Goal: Transaction & Acquisition: Purchase product/service

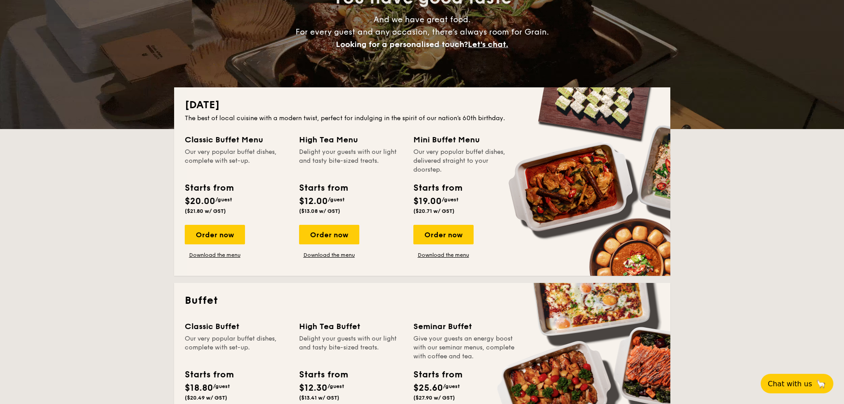
scroll to position [133, 0]
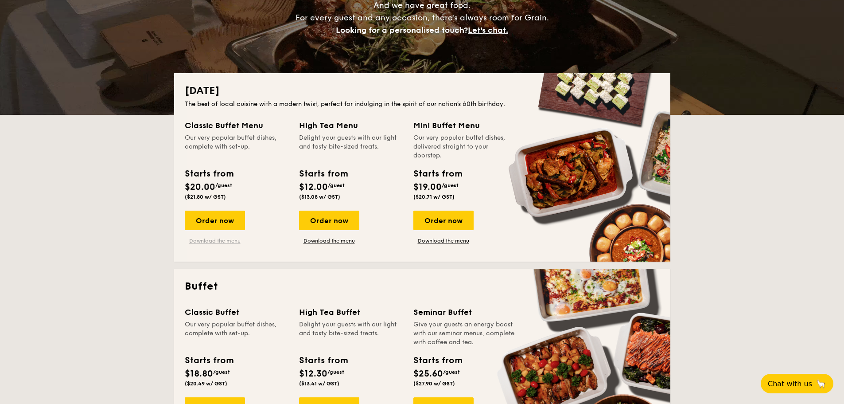
click at [230, 242] on link "Download the menu" at bounding box center [215, 240] width 60 height 7
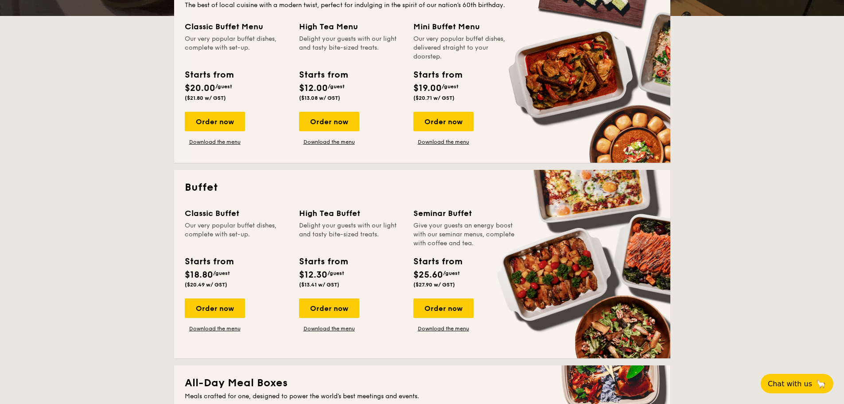
scroll to position [311, 0]
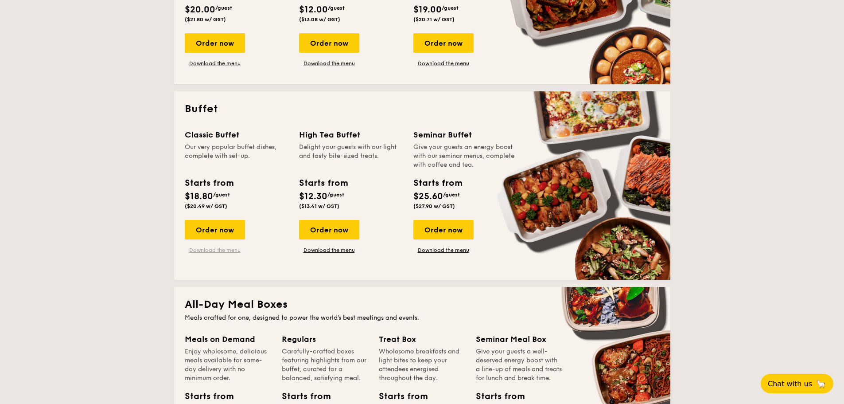
click at [203, 251] on link "Download the menu" at bounding box center [215, 249] width 60 height 7
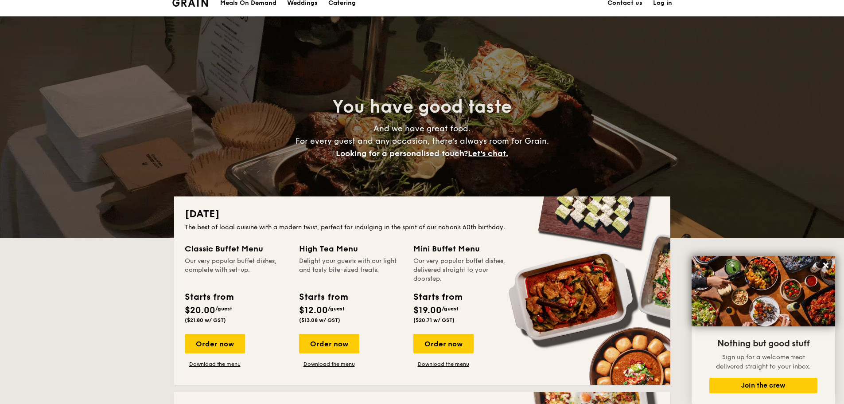
scroll to position [0, 0]
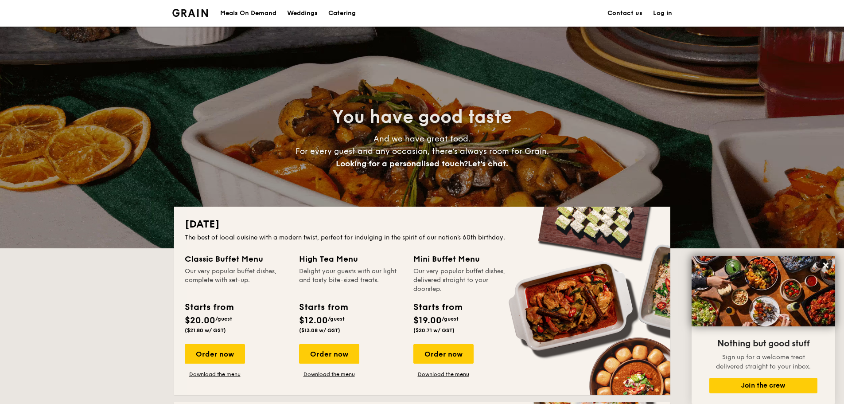
click at [346, 15] on h1 "Catering" at bounding box center [341, 13] width 27 height 27
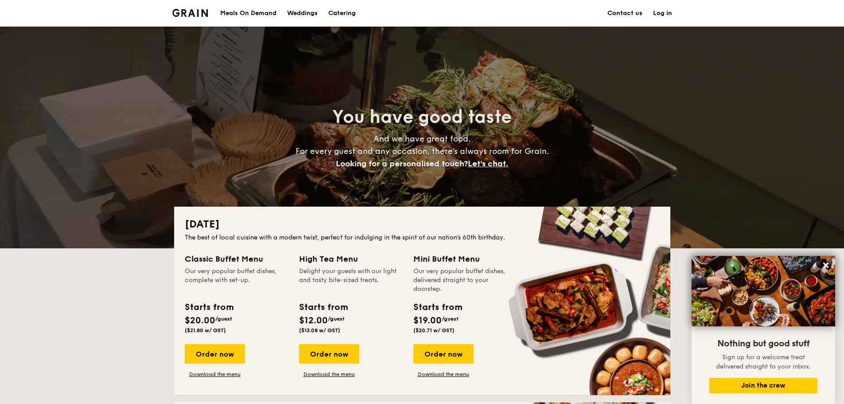
click at [346, 15] on h1 "Catering" at bounding box center [341, 13] width 27 height 27
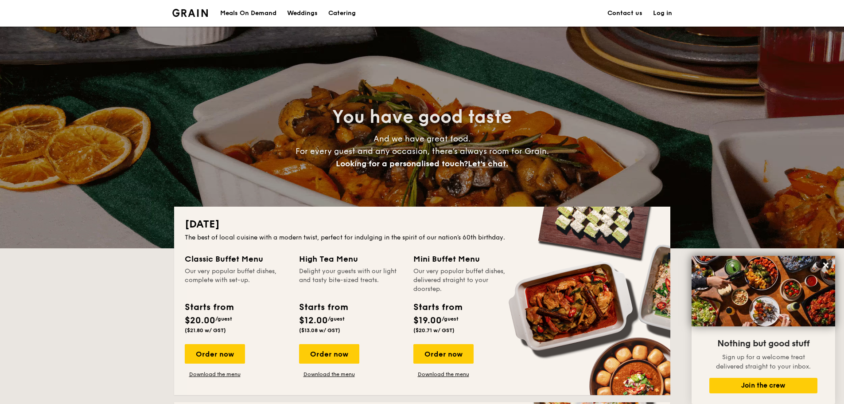
scroll to position [222, 0]
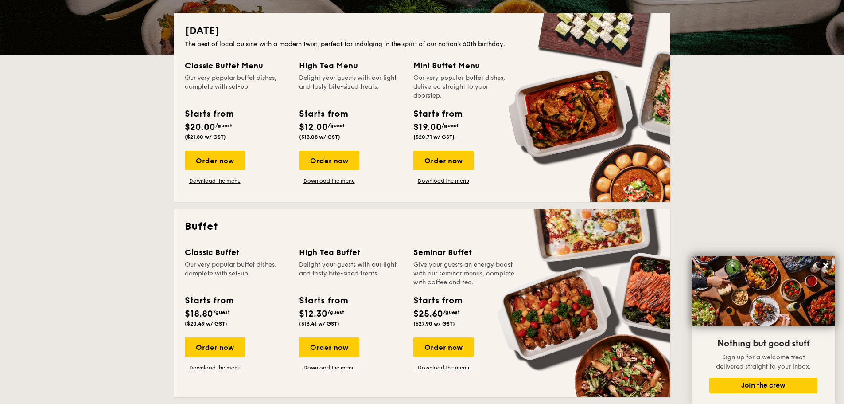
scroll to position [310, 0]
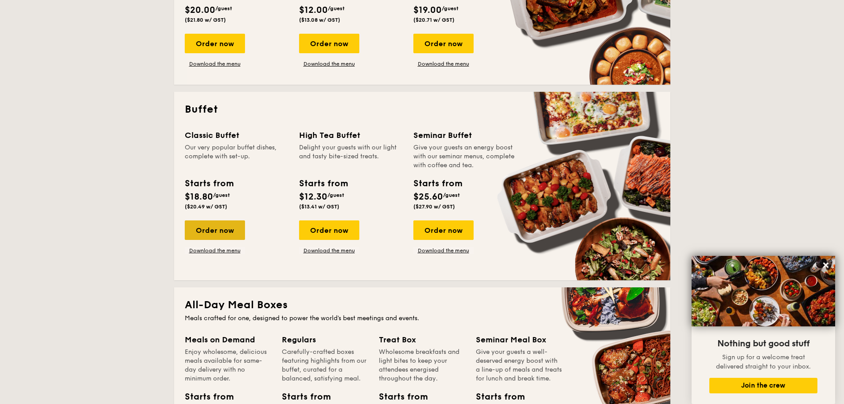
click at [219, 229] on div "Order now" at bounding box center [215, 229] width 60 height 19
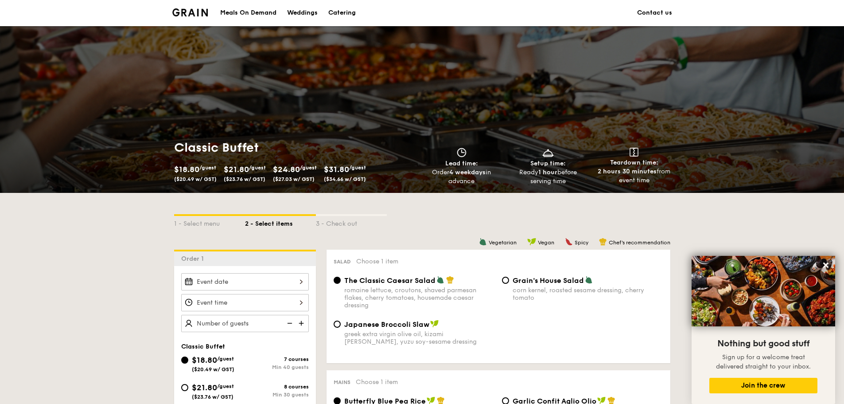
scroll to position [89, 0]
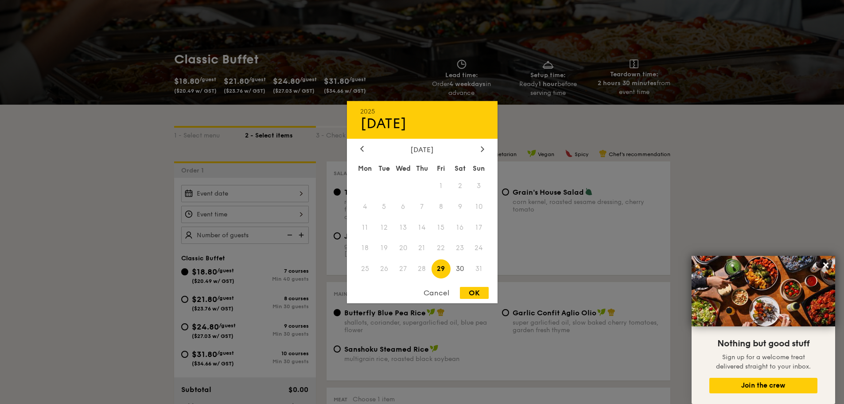
click at [292, 191] on div "2025 Aug [DATE] Tue Wed Thu Fri Sat Sun 1 2 3 4 5 6 7 8 9 10 11 12 13 14 15 16 …" at bounding box center [245, 193] width 128 height 17
click at [479, 147] on div at bounding box center [483, 149] width 8 height 8
click at [363, 202] on span "8" at bounding box center [365, 206] width 19 height 19
click at [479, 292] on div "OK" at bounding box center [474, 293] width 29 height 12
type input "[DATE]"
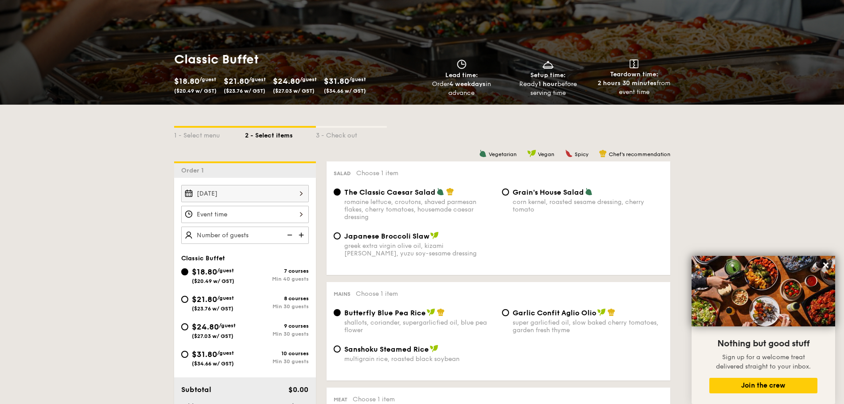
click at [245, 213] on div at bounding box center [245, 214] width 128 height 17
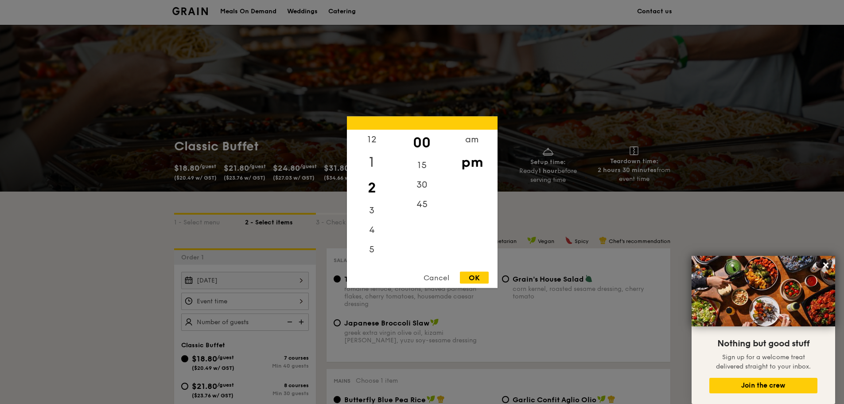
scroll to position [0, 0]
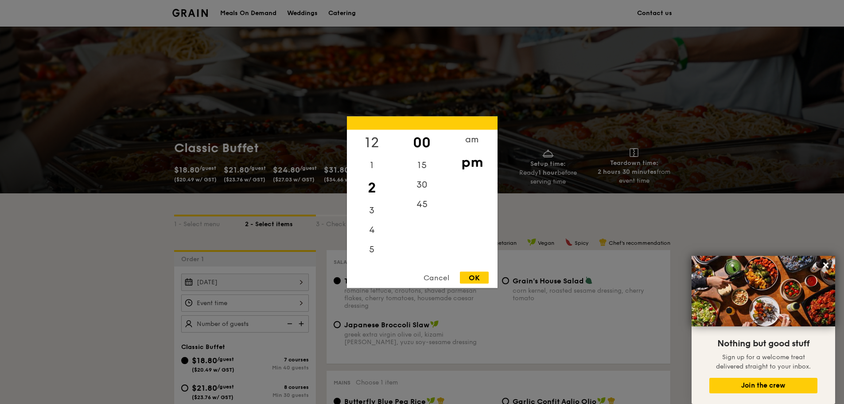
click at [375, 140] on div "12" at bounding box center [372, 142] width 50 height 26
click at [372, 257] on div "11" at bounding box center [372, 254] width 50 height 19
click at [470, 145] on div "am" at bounding box center [472, 142] width 50 height 26
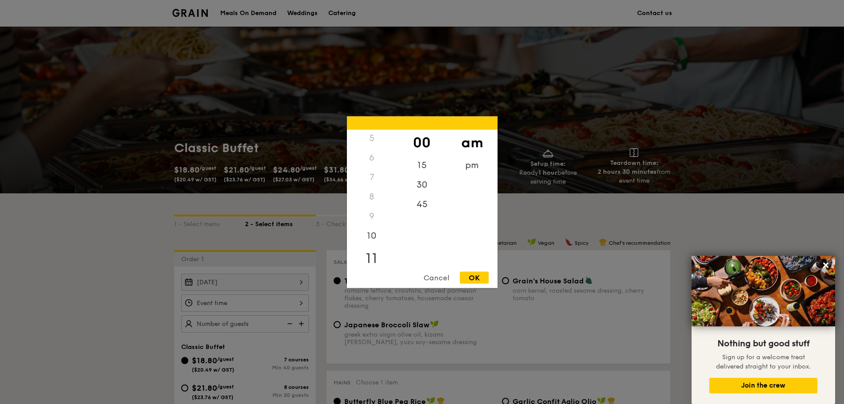
click at [370, 253] on div "11" at bounding box center [372, 258] width 50 height 26
click at [421, 190] on div "30" at bounding box center [422, 188] width 50 height 26
click at [472, 281] on div "OK" at bounding box center [474, 277] width 29 height 12
type input "11:30AM"
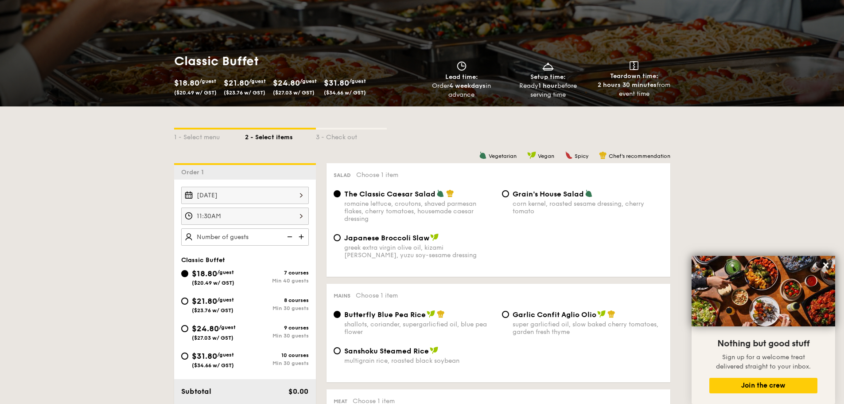
scroll to position [89, 0]
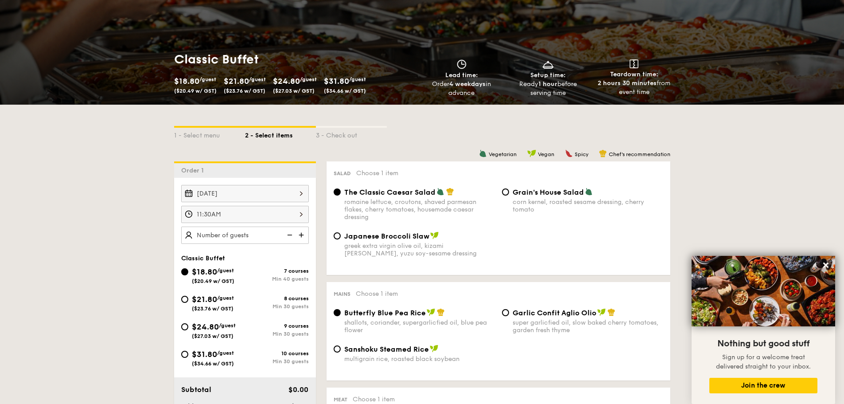
click at [292, 237] on img at bounding box center [288, 234] width 13 height 17
click at [303, 235] on img at bounding box center [302, 234] width 13 height 17
type input "45 guests"
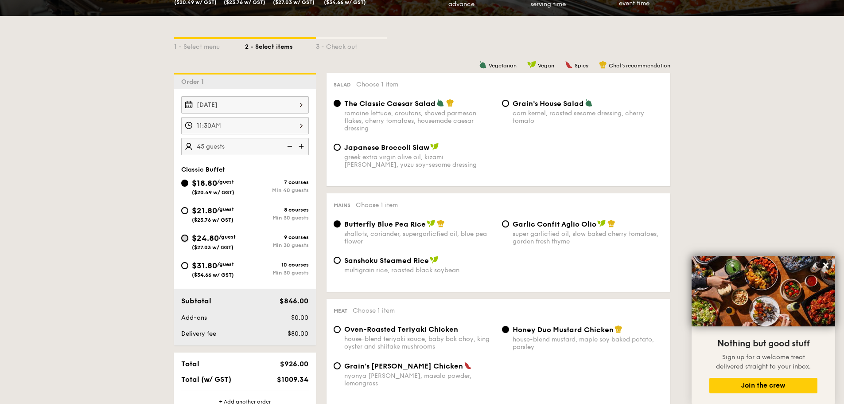
click at [186, 237] on input "$24.80 /guest ($27.03 w/ GST) 9 courses Min 30 guests" at bounding box center [184, 237] width 7 height 7
radio input "true"
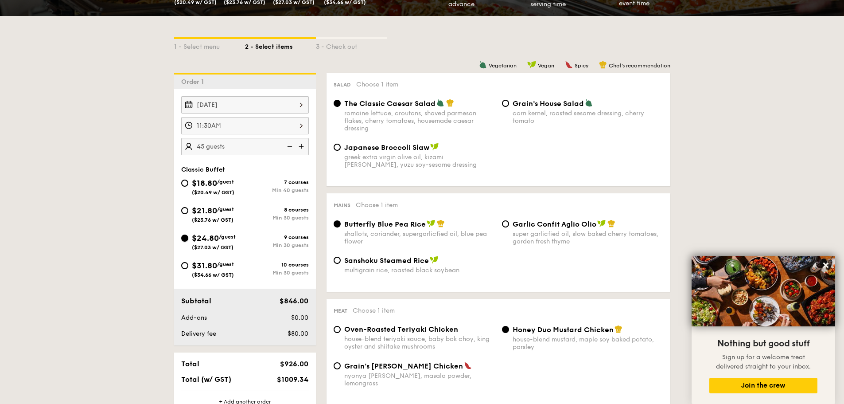
radio input "true"
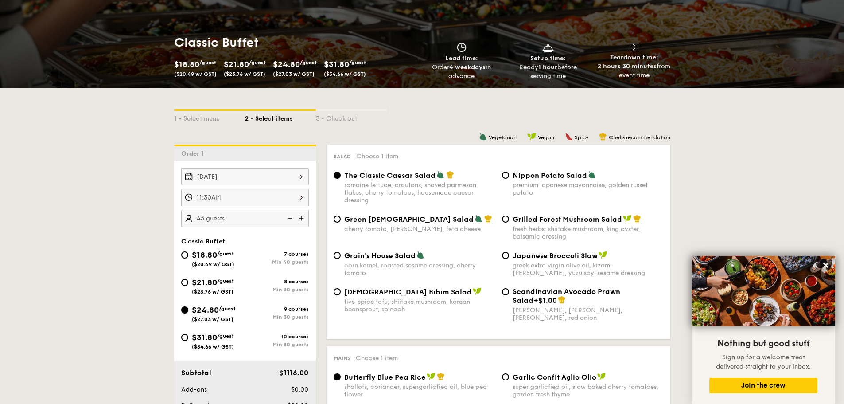
scroll to position [222, 0]
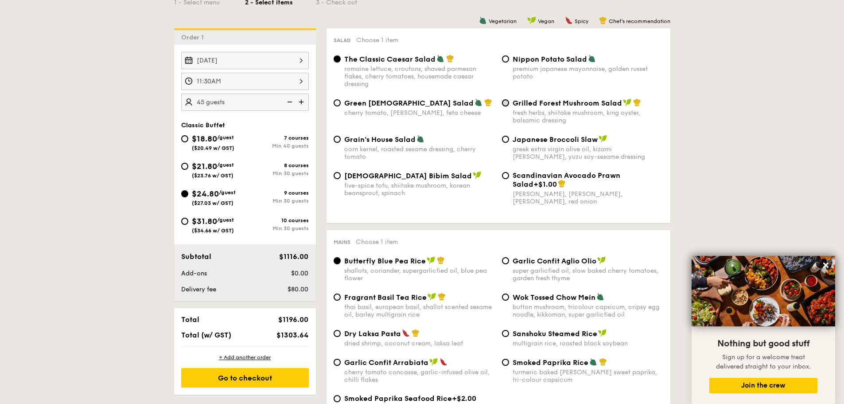
click at [505, 103] on input "Grilled Forest Mushroom Salad fresh herbs, shiitake mushroom, king oyster, bals…" at bounding box center [505, 102] width 7 height 7
radio input "true"
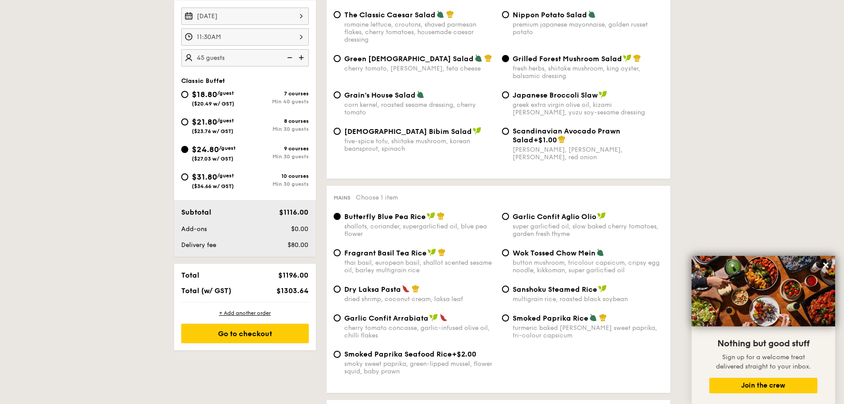
scroll to position [310, 0]
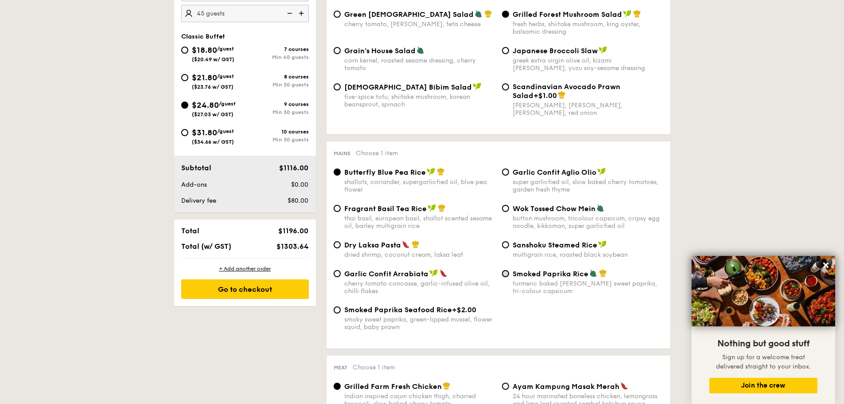
click at [504, 273] on input "Smoked Paprika Rice turmeric baked [PERSON_NAME] sweet paprika, tri-colour caps…" at bounding box center [505, 273] width 7 height 7
radio input "true"
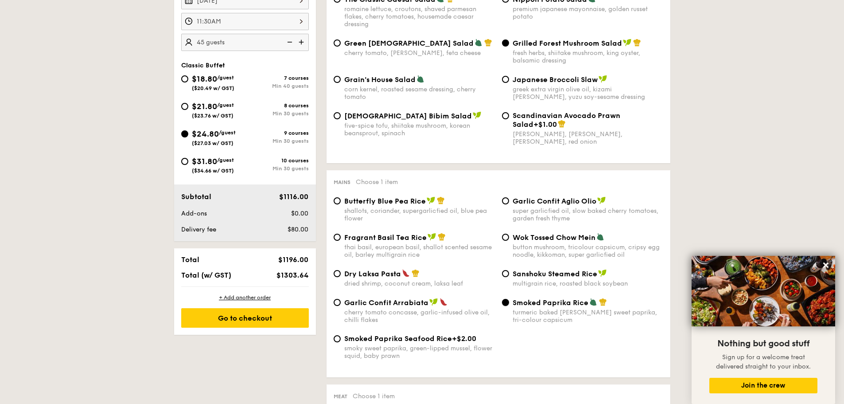
scroll to position [266, 0]
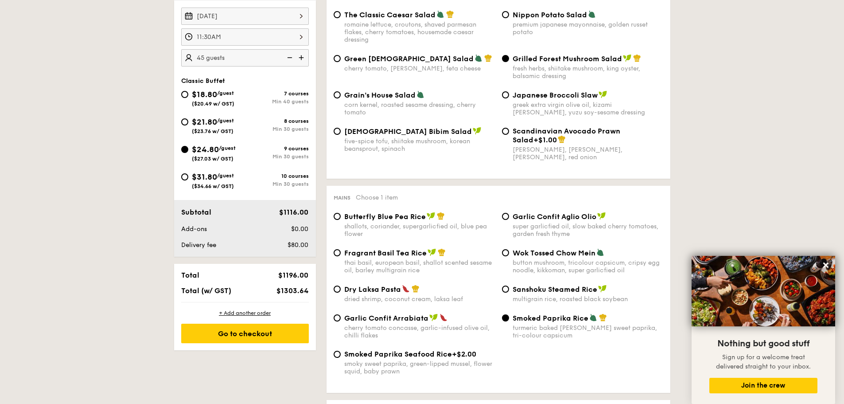
click at [509, 292] on div "Sanshoku Steamed Rice multigrain rice, roasted black soybean" at bounding box center [582, 293] width 168 height 18
click at [506, 292] on input "Sanshoku Steamed Rice multigrain rice, roasted black soybean" at bounding box center [505, 288] width 7 height 7
radio input "true"
click at [505, 320] on input "Smoked Paprika Rice turmeric baked [PERSON_NAME] sweet paprika, tri-colour caps…" at bounding box center [505, 317] width 7 height 7
radio input "true"
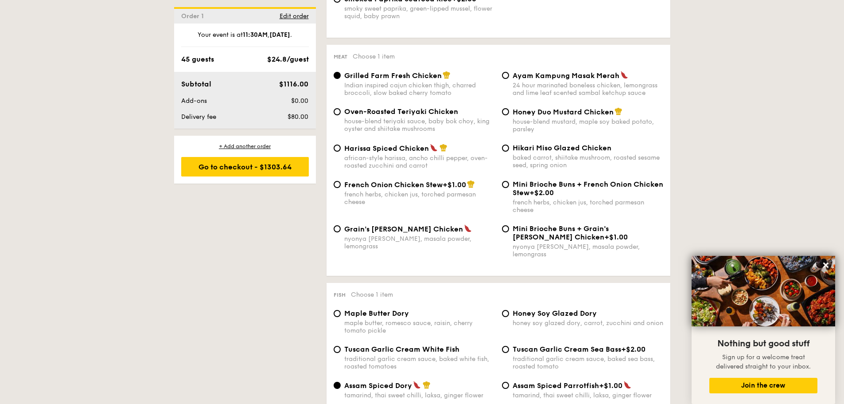
scroll to position [620, 0]
click at [336, 184] on input "French Onion Chicken Stew +$1.00 french herbs, chicken jus, torched parmesan ch…" at bounding box center [337, 184] width 7 height 7
radio input "true"
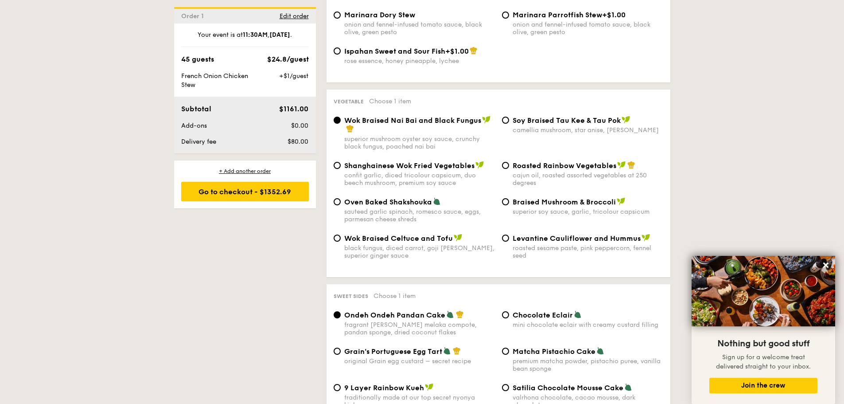
scroll to position [1152, 0]
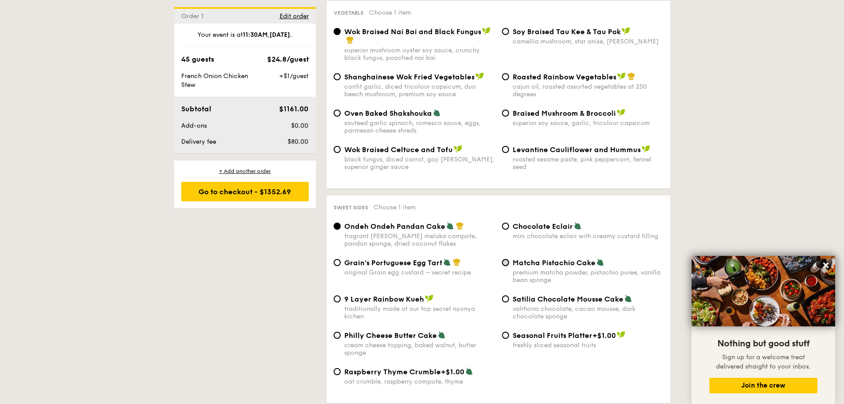
click at [502, 259] on input "Matcha Pistachio Cake premium matcha powder, pistachio puree, vanilla bean spon…" at bounding box center [505, 262] width 7 height 7
radio input "true"
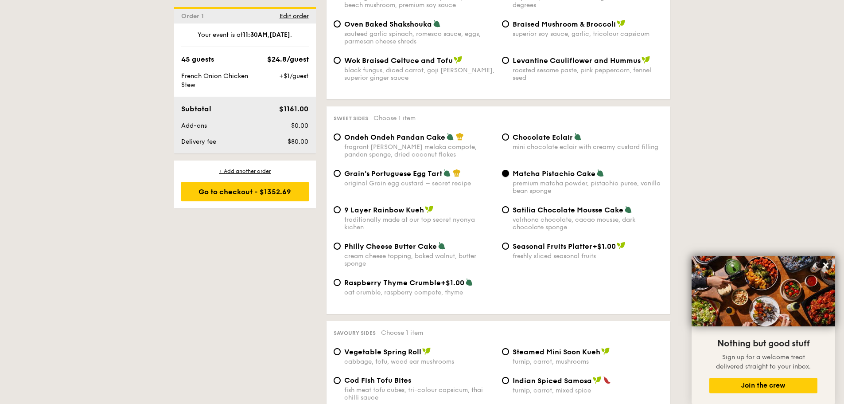
scroll to position [1374, 0]
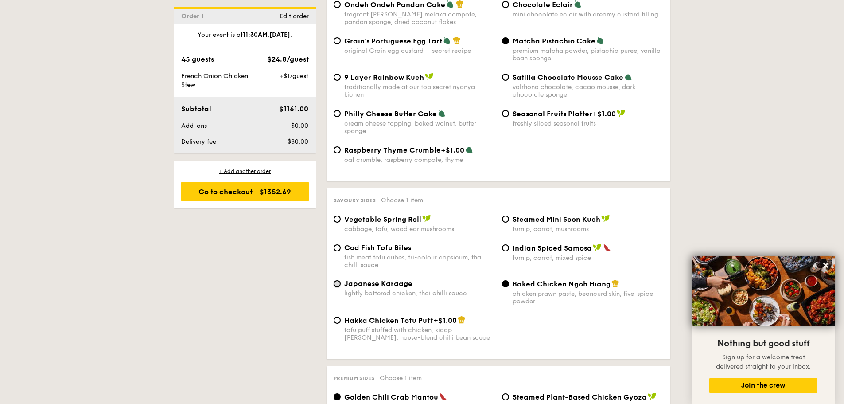
click at [339, 280] on input "Japanese Karaage lightly battered chicken, thai chilli sauce" at bounding box center [337, 283] width 7 height 7
radio input "true"
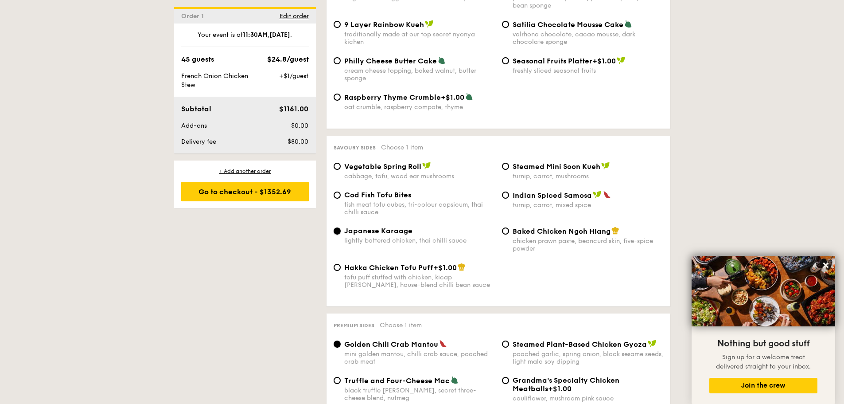
scroll to position [1507, 0]
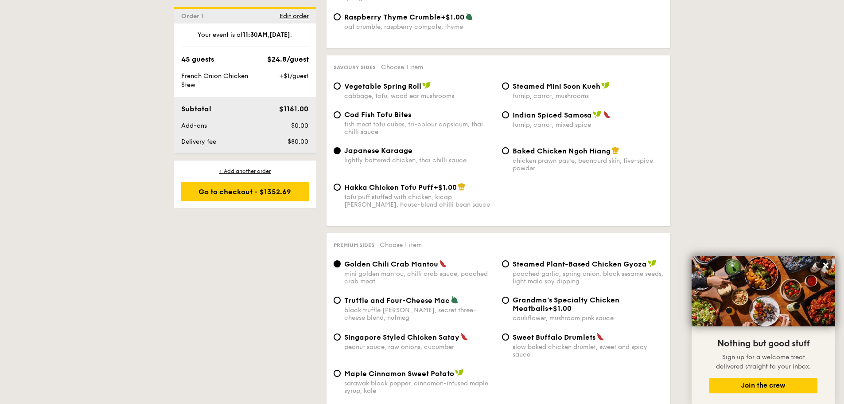
click at [336, 260] on input "Golden Chili Crab Mantou mini golden mantou, chilli crab sauce, poached crab me…" at bounding box center [337, 263] width 7 height 7
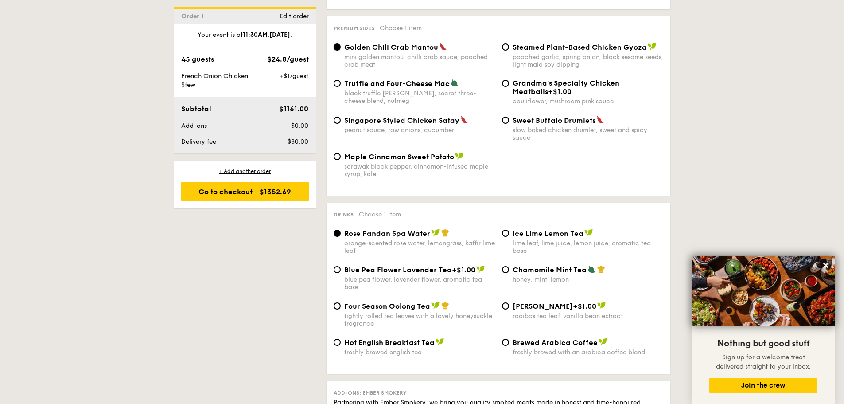
scroll to position [1728, 0]
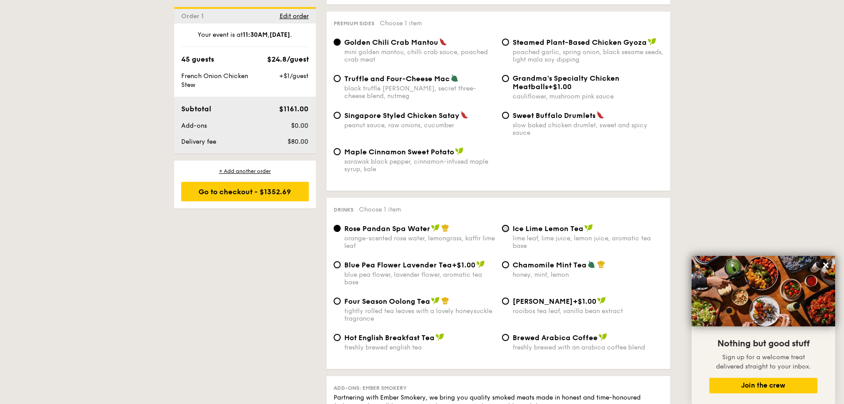
click at [506, 225] on input "Ice Lime Lemon Tea lime leaf, lime juice, lemon juice, aromatic tea base" at bounding box center [505, 228] width 7 height 7
radio input "true"
click at [338, 225] on input "Rose Pandan Spa Water orange-scented rose water, lemongrass, kaffir lime leaf" at bounding box center [337, 228] width 7 height 7
radio input "true"
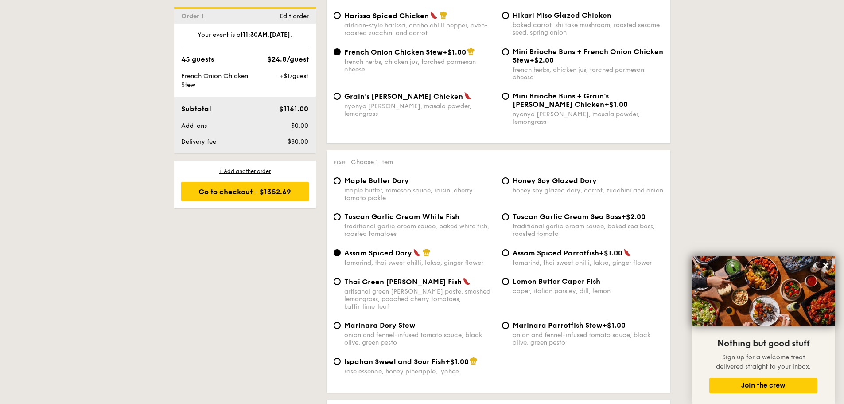
scroll to position [798, 0]
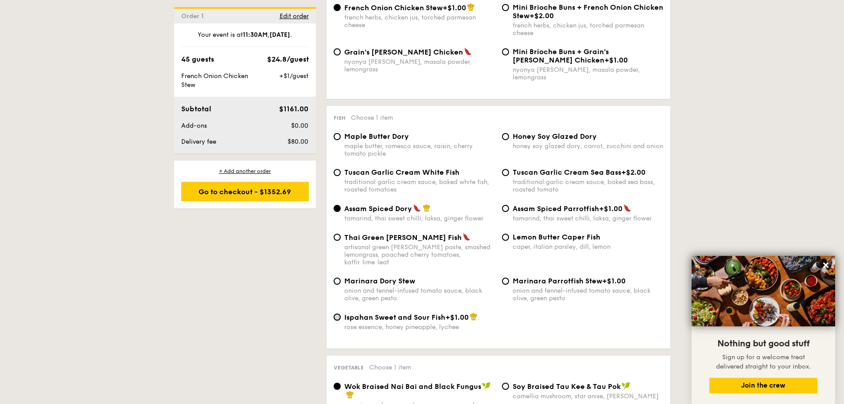
click at [336, 313] on input "Ispahan Sweet and Sour Fish +$1.00 rose essence, honey pineapple, lychee" at bounding box center [337, 316] width 7 height 7
radio input "true"
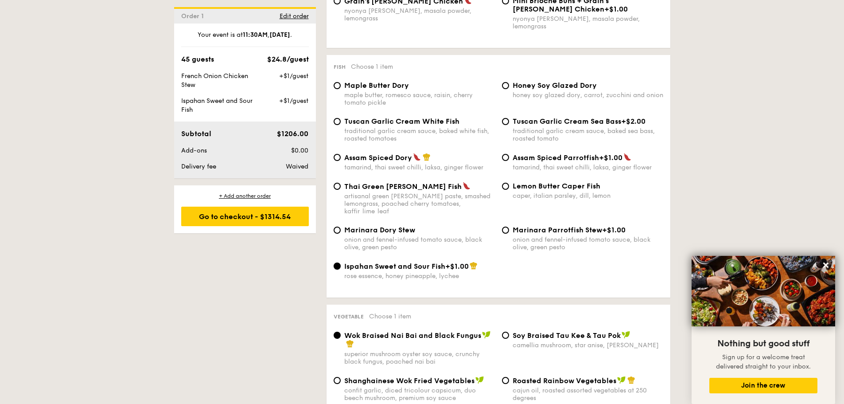
scroll to position [975, 0]
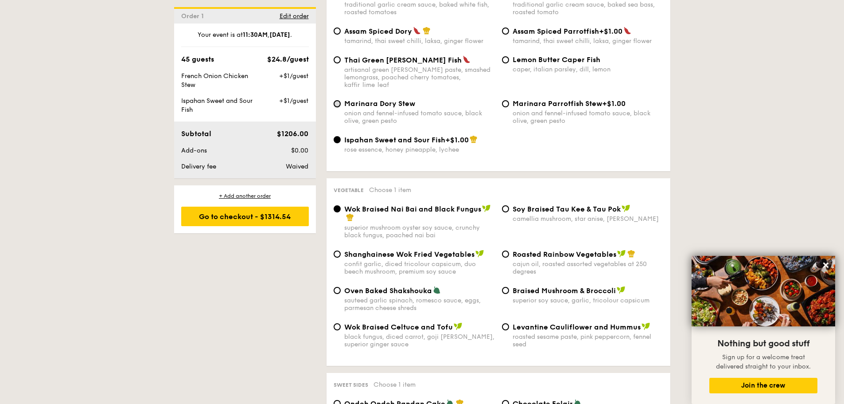
click at [338, 100] on input "Marinara Dory Stew onion and fennel-infused tomato sauce, black olive, green pe…" at bounding box center [337, 103] width 7 height 7
radio input "true"
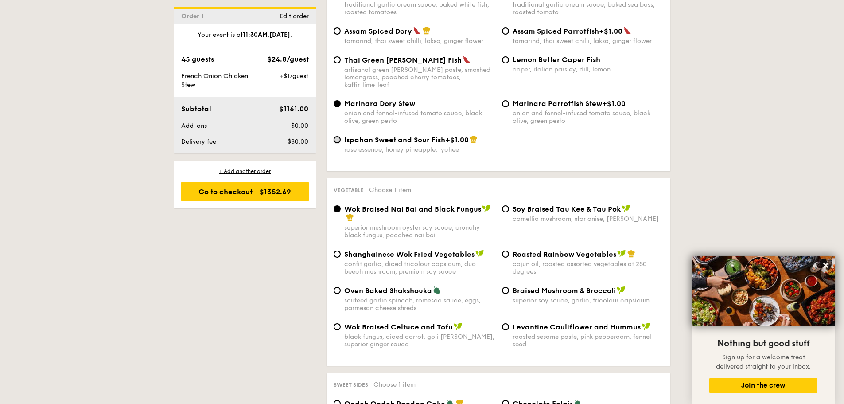
click at [337, 136] on input "Ispahan Sweet and Sour Fish +$1.00 rose essence, honey pineapple, lychee" at bounding box center [337, 139] width 7 height 7
radio input "true"
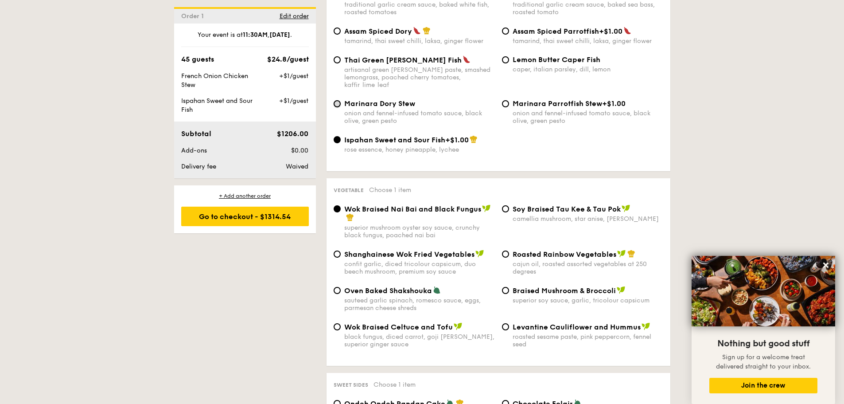
click at [338, 100] on input "Marinara Dory Stew onion and fennel-infused tomato sauce, black olive, green pe…" at bounding box center [337, 103] width 7 height 7
radio input "true"
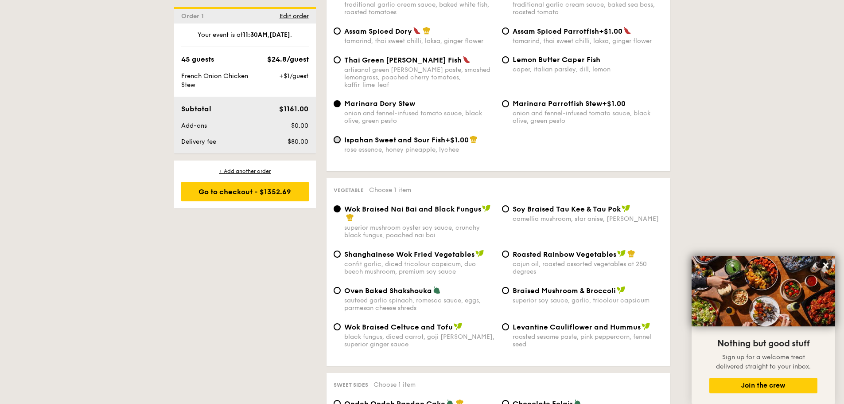
click at [338, 136] on input "Ispahan Sweet and Sour Fish +$1.00 rose essence, honey pineapple, lychee" at bounding box center [337, 139] width 7 height 7
radio input "true"
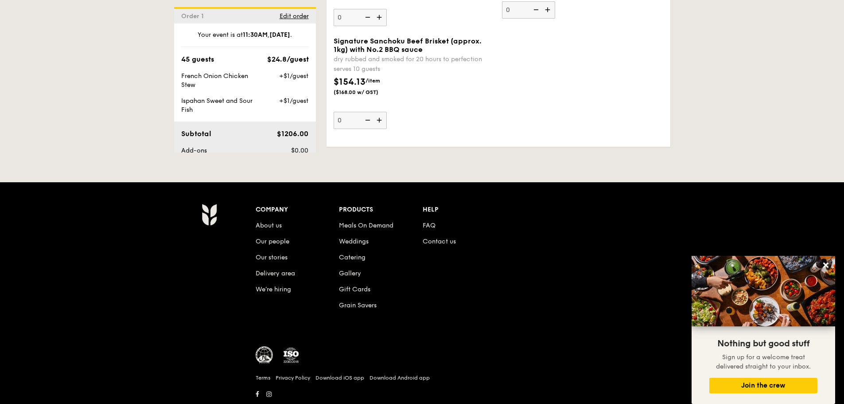
scroll to position [2232, 0]
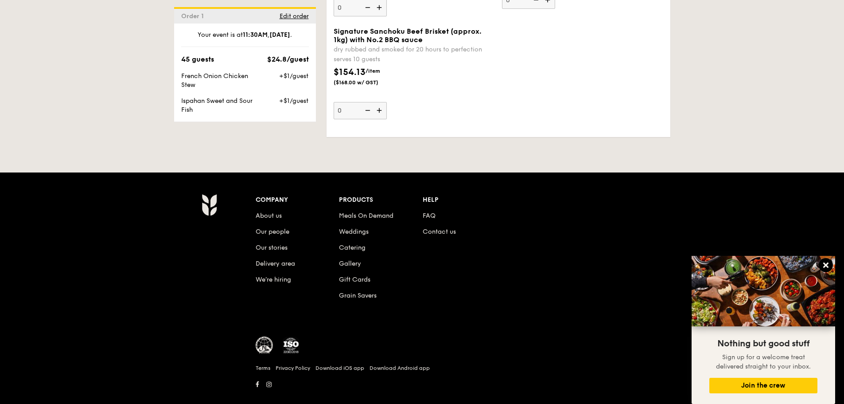
click at [825, 266] on icon at bounding box center [825, 264] width 5 height 5
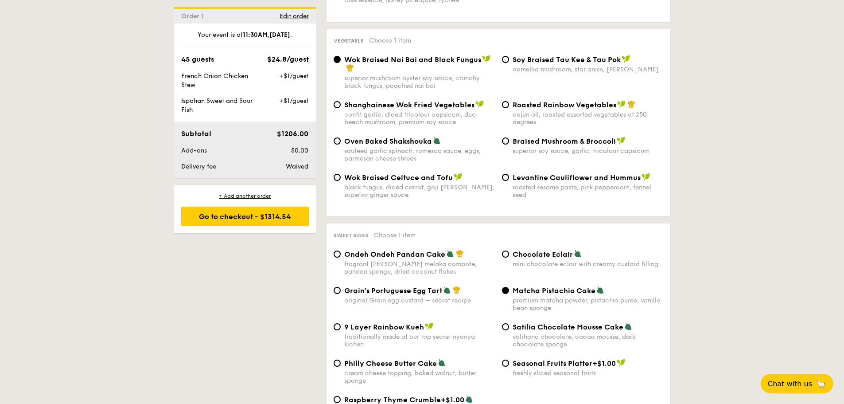
scroll to position [903, 0]
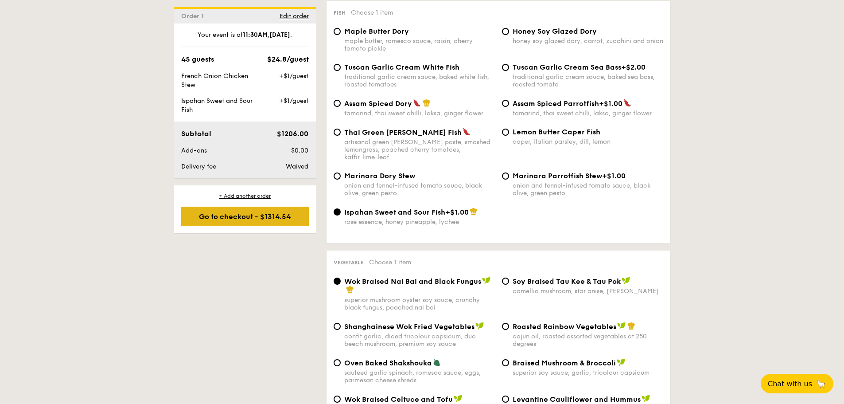
click at [273, 214] on div "Go to checkout - $1314.54" at bounding box center [245, 215] width 128 height 19
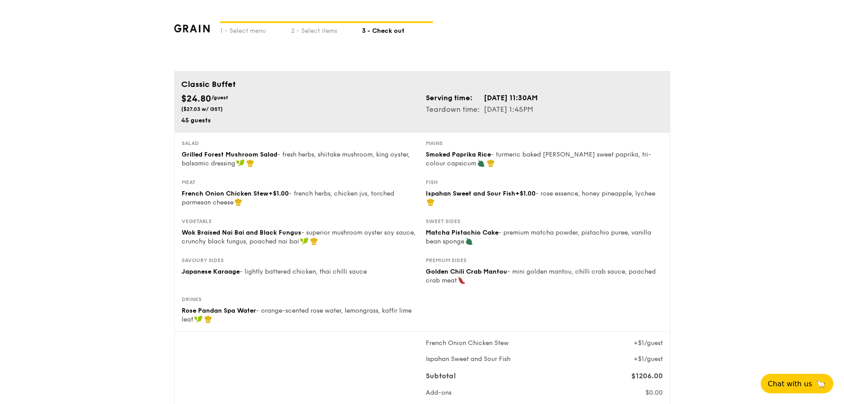
click at [408, 170] on div "Salad Grilled Forest Mushroom Salad - fresh herbs, shiitake mushroom, king oyst…" at bounding box center [422, 159] width 488 height 39
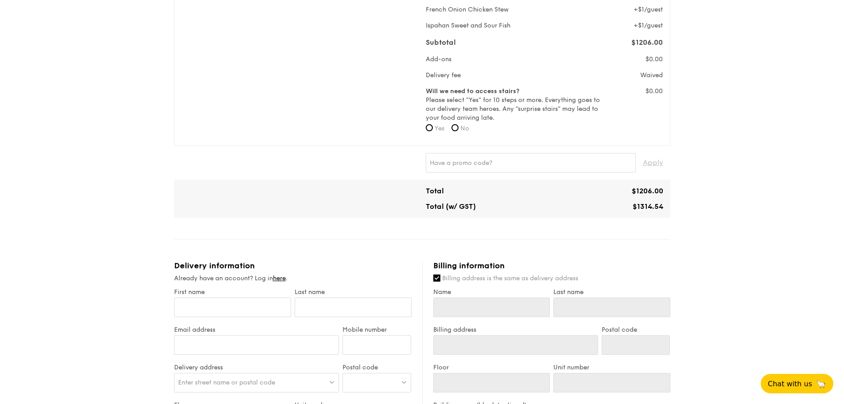
scroll to position [399, 0]
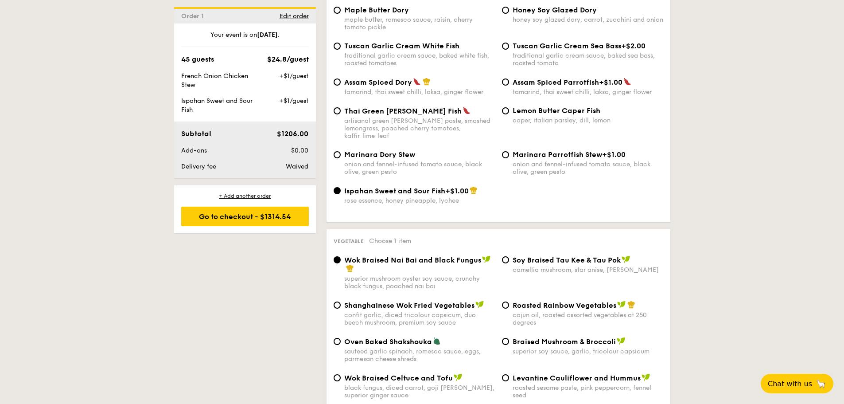
scroll to position [975, 0]
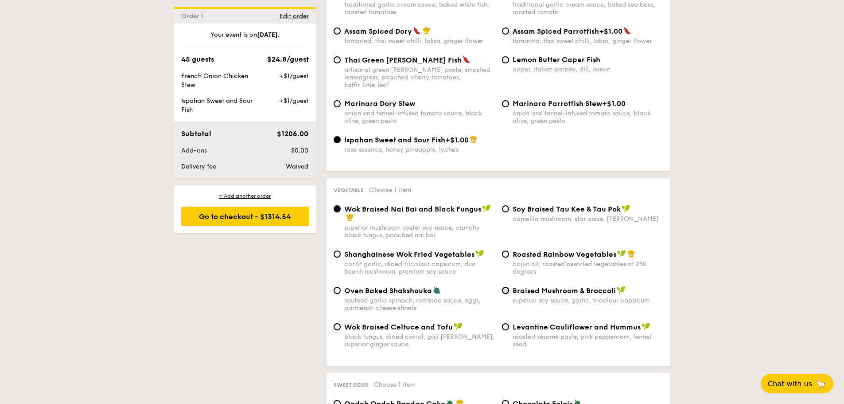
click at [503, 287] on input "Braised Mushroom & Broccoli superior soy sauce, garlic, tricolour capsicum" at bounding box center [505, 290] width 7 height 7
radio input "true"
click at [505, 250] on input "Roasted Rainbow Vegetables cajun oil, roasted assorted vegetables at 250 degrees" at bounding box center [505, 253] width 7 height 7
radio input "true"
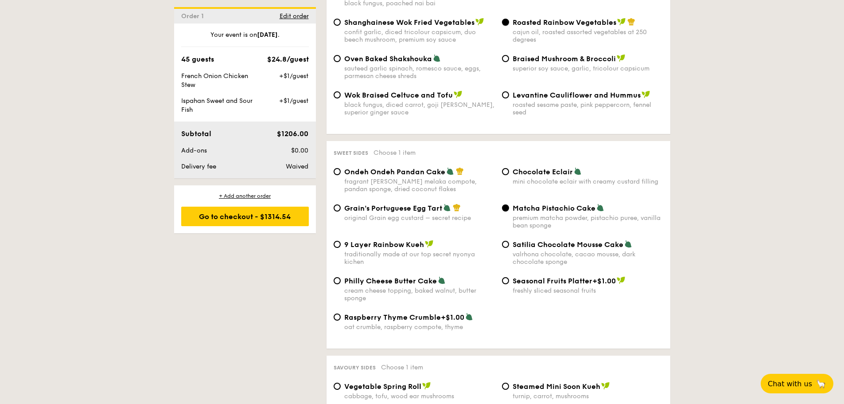
scroll to position [1108, 0]
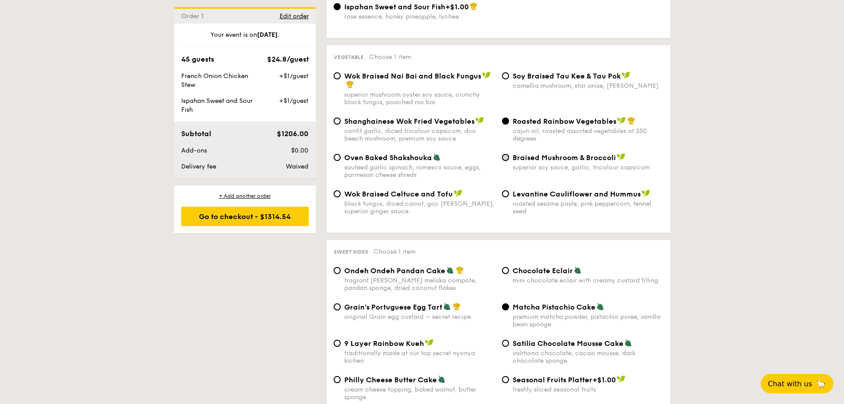
click at [502, 154] on input "Braised Mushroom & Broccoli superior soy sauce, garlic, tricolour capsicum" at bounding box center [505, 157] width 7 height 7
radio input "true"
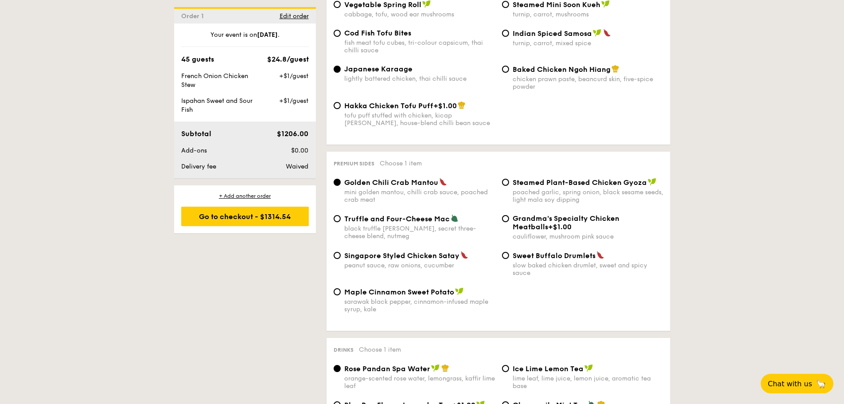
scroll to position [1595, 0]
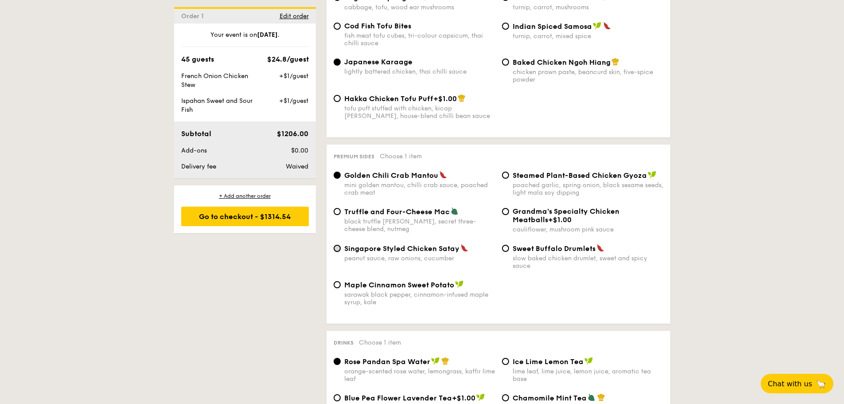
click at [340, 245] on input "Singapore Styled Chicken Satay peanut sauce, raw onions, cucumber" at bounding box center [337, 248] width 7 height 7
radio input "true"
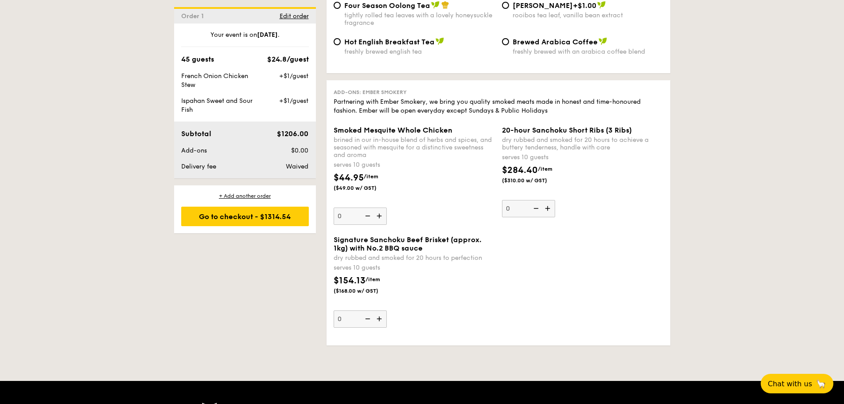
scroll to position [2038, 0]
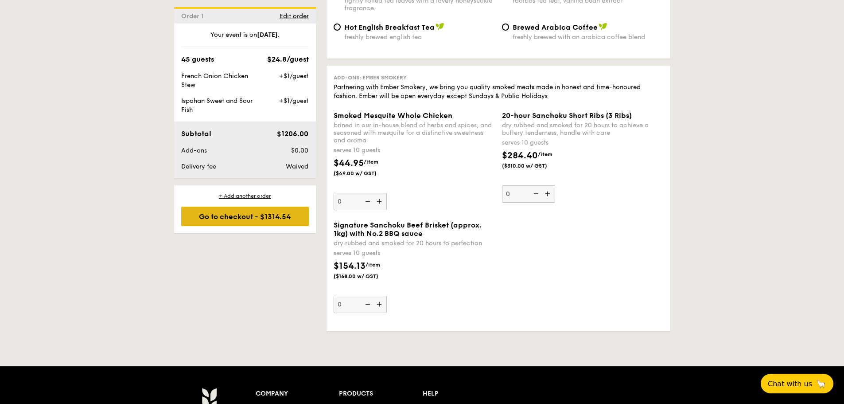
click at [260, 219] on div "Go to checkout - $1314.54" at bounding box center [245, 215] width 128 height 19
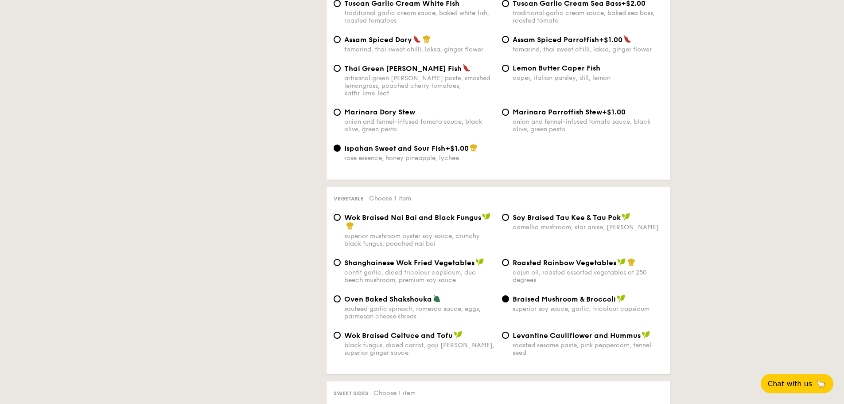
scroll to position [237, 0]
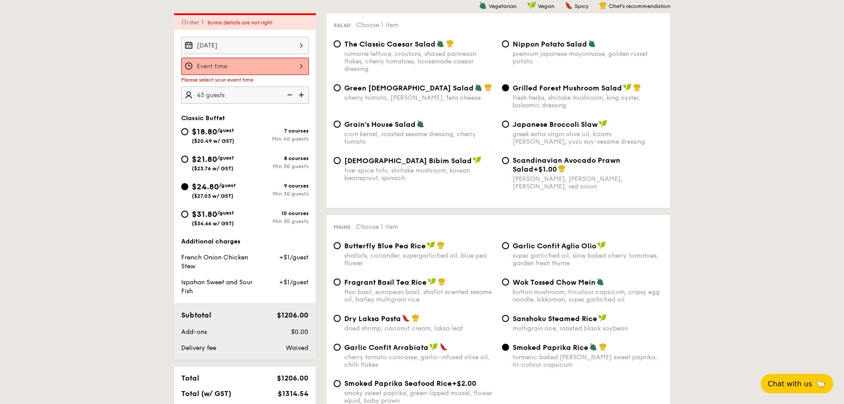
click at [261, 63] on div at bounding box center [245, 66] width 128 height 17
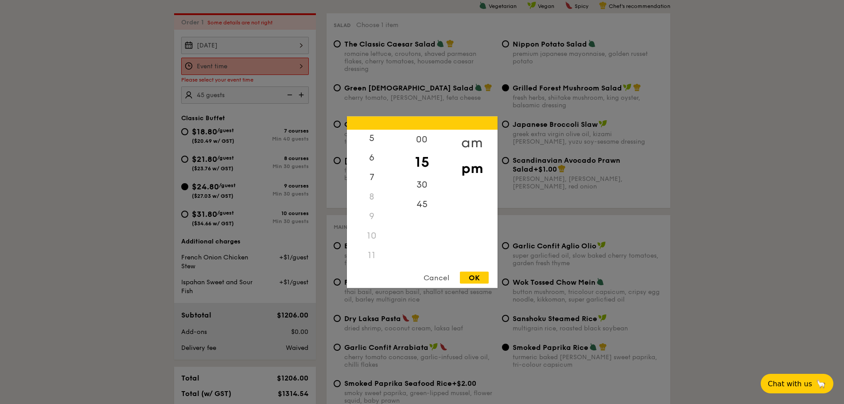
click at [469, 145] on div "am" at bounding box center [472, 142] width 50 height 26
click at [370, 262] on div "11" at bounding box center [372, 258] width 50 height 26
click at [419, 188] on div "30" at bounding box center [422, 188] width 50 height 26
click at [481, 277] on div "OK" at bounding box center [474, 277] width 29 height 12
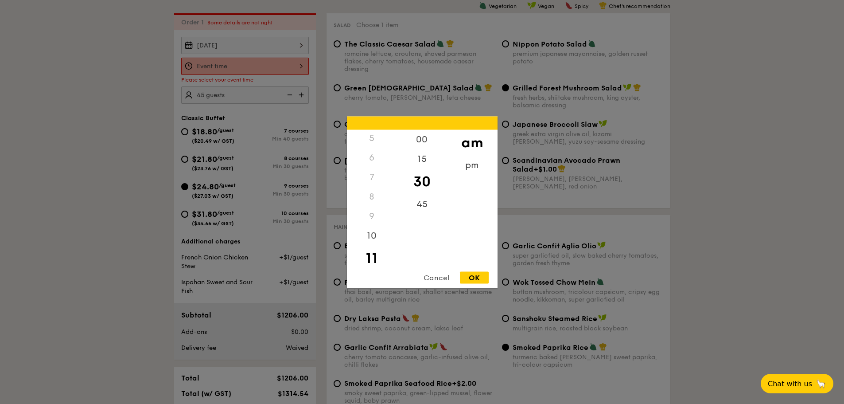
type input "11:30AM"
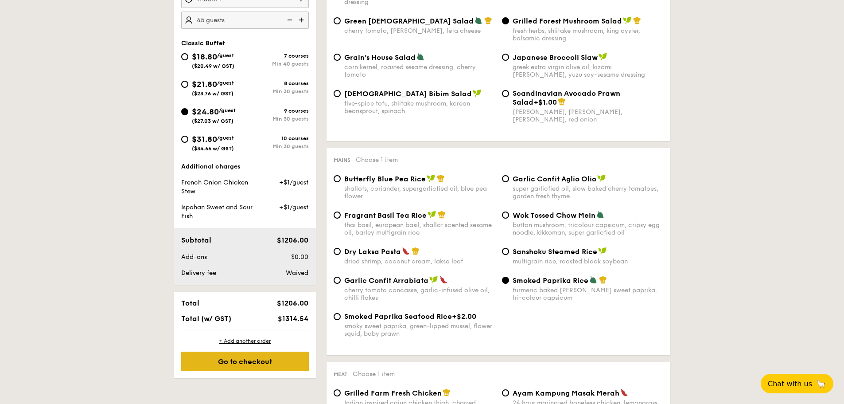
scroll to position [414, 0]
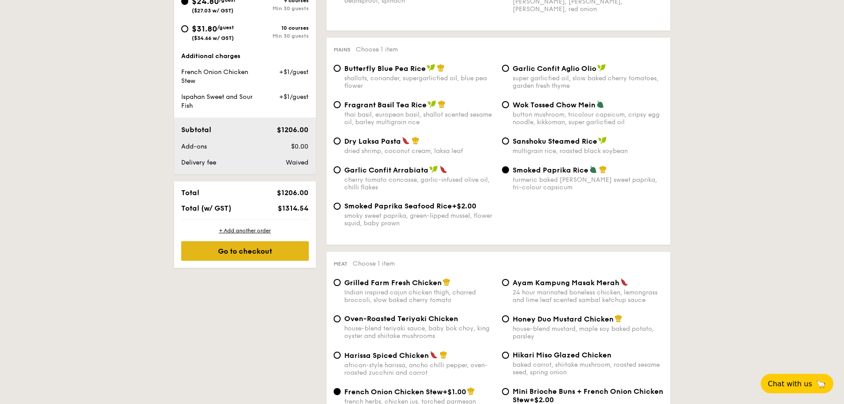
click at [265, 253] on div "Go to checkout" at bounding box center [245, 250] width 128 height 19
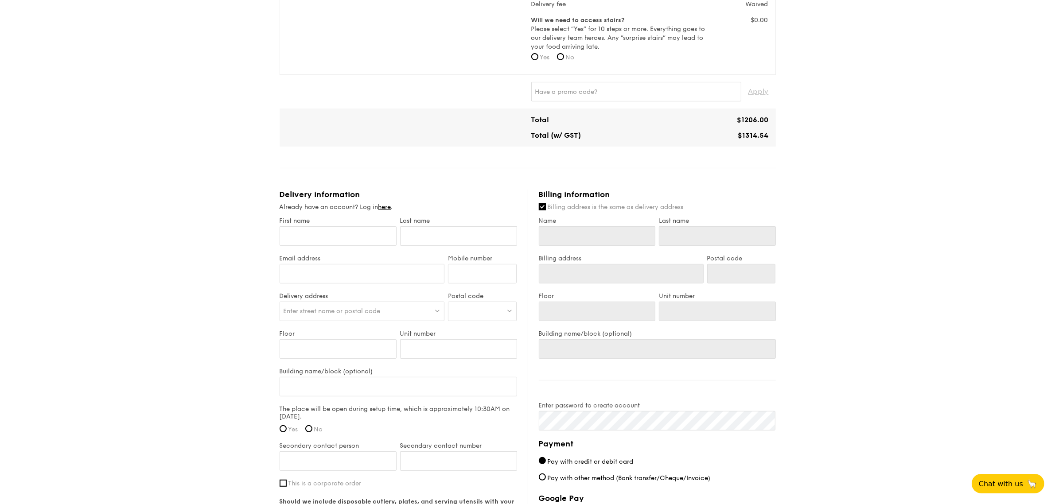
scroll to position [488, 0]
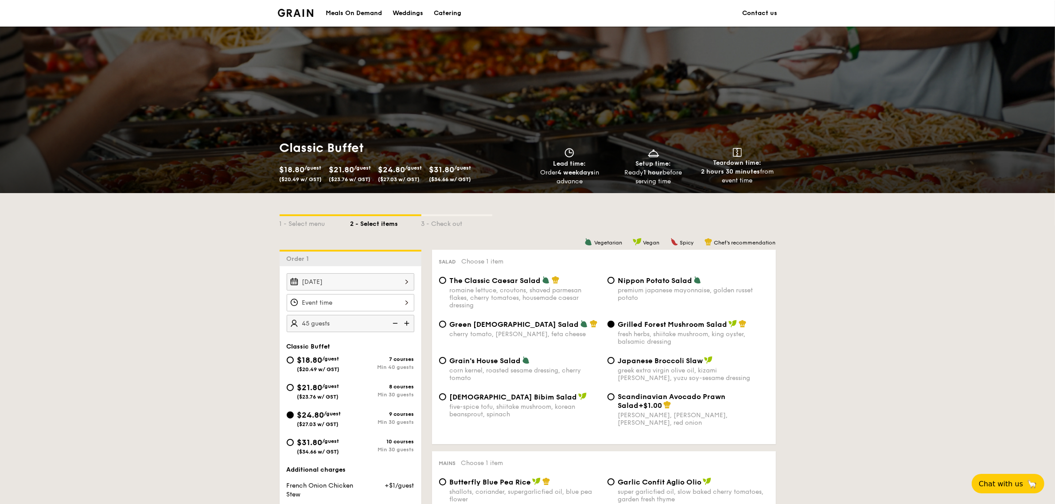
click at [379, 297] on div at bounding box center [351, 302] width 128 height 17
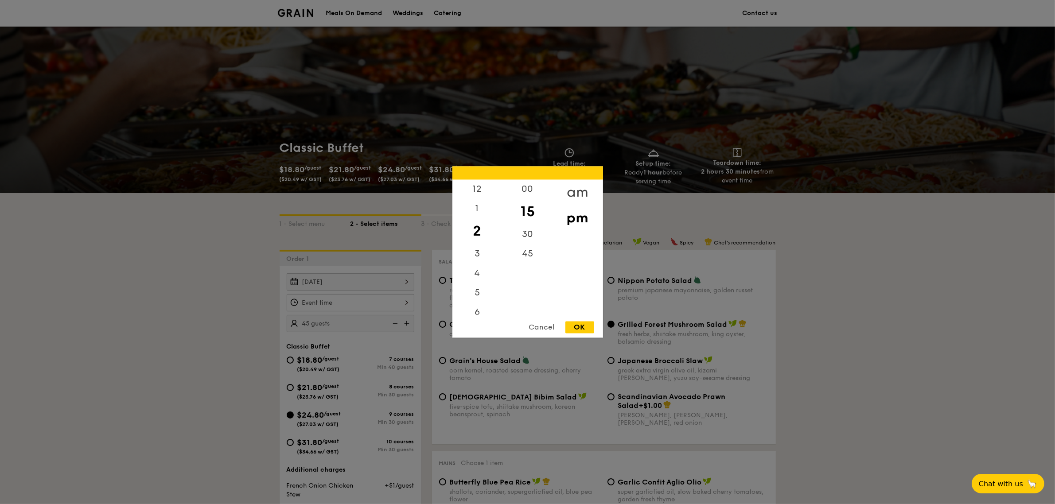
click at [572, 190] on div "am" at bounding box center [578, 193] width 50 height 26
click at [477, 307] on div "11" at bounding box center [477, 310] width 50 height 26
click at [531, 236] on div "30" at bounding box center [527, 238] width 50 height 26
click at [583, 323] on div "OK" at bounding box center [579, 328] width 29 height 12
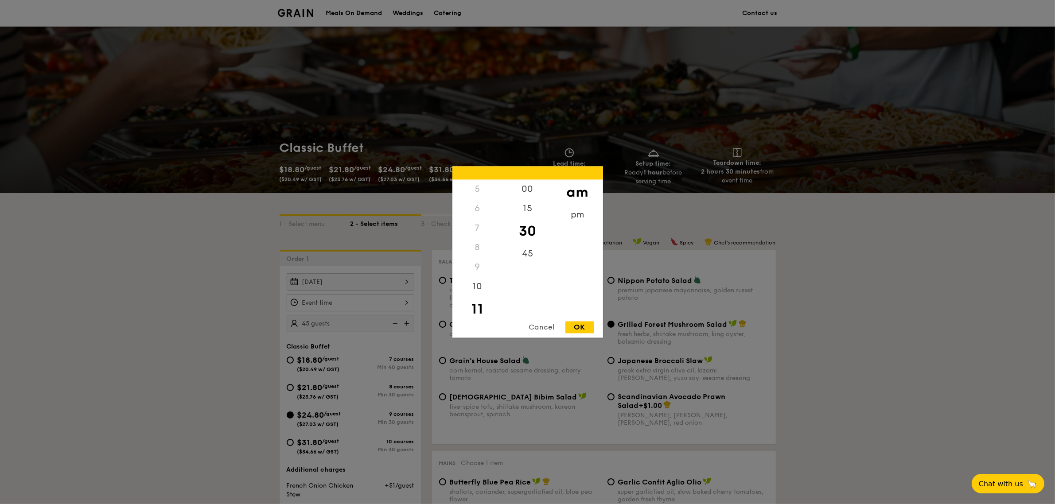
type input "11:30AM"
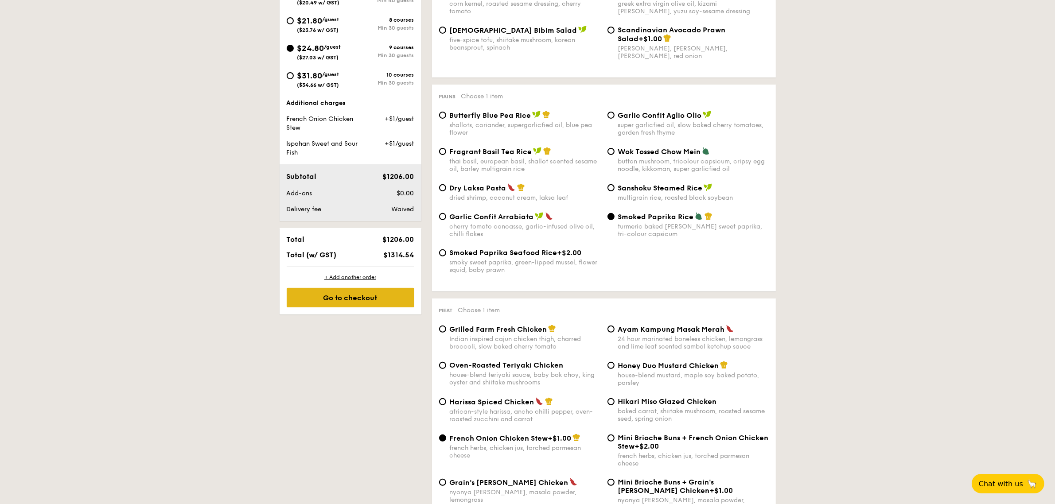
scroll to position [222, 0]
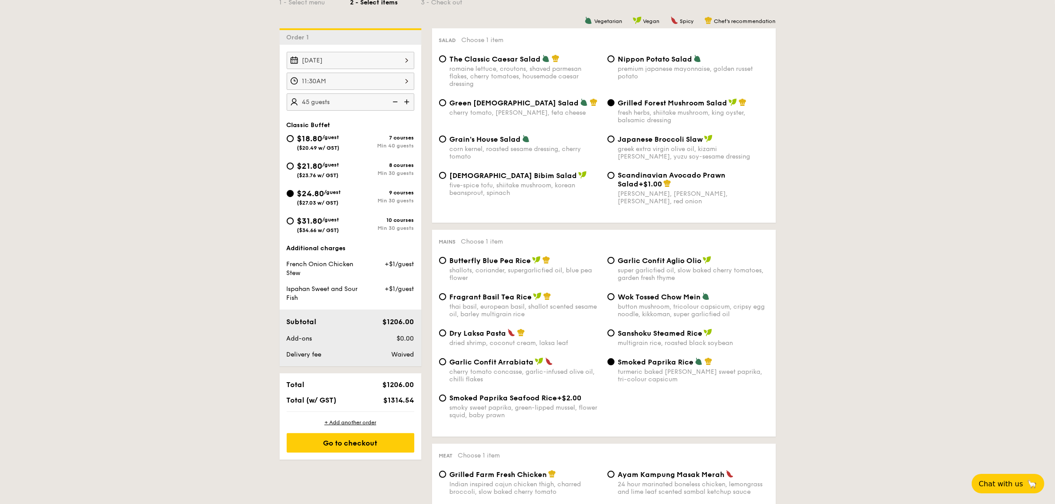
click at [393, 100] on img at bounding box center [394, 101] width 13 height 17
type input "40 guests"
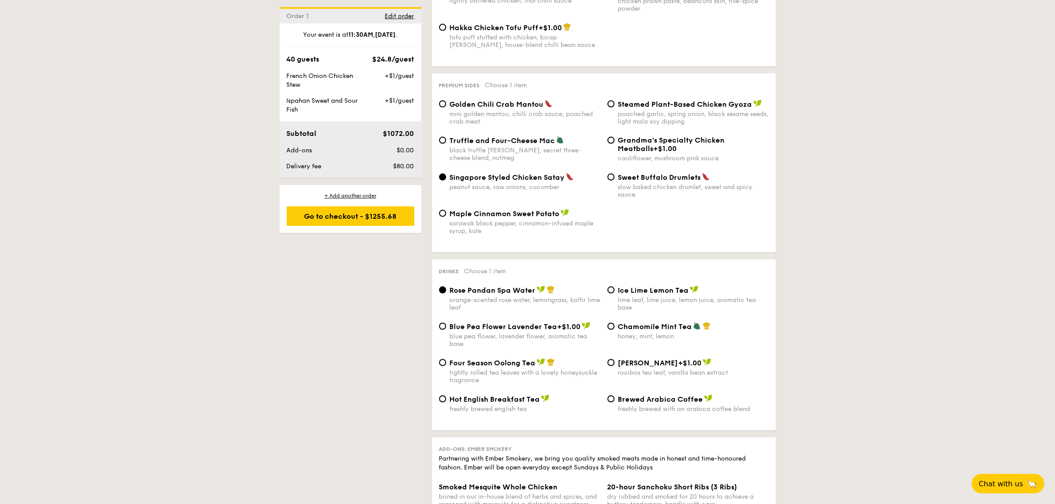
scroll to position [1662, 0]
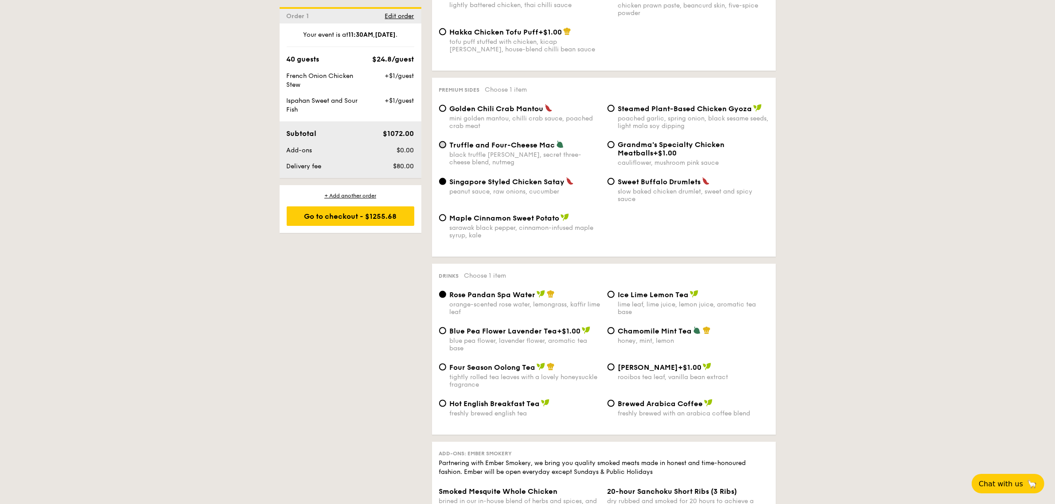
click at [441, 147] on input "Truffle and Four-Cheese Mac black truffle [PERSON_NAME], secret three-cheese bl…" at bounding box center [442, 144] width 7 height 7
radio input "true"
click at [444, 184] on input "Singapore Styled Chicken Satay peanut sauce, raw onions, cucumber" at bounding box center [442, 181] width 7 height 7
radio input "true"
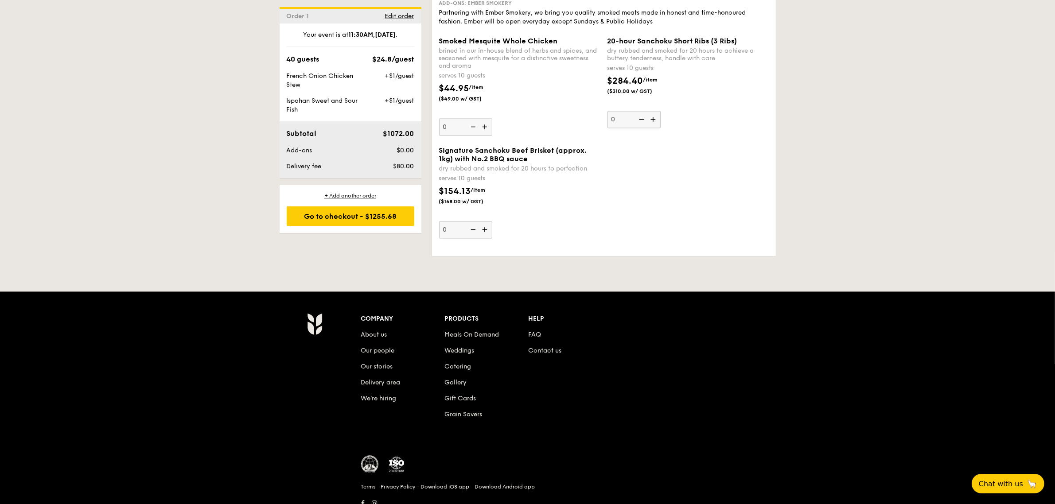
scroll to position [2153, 0]
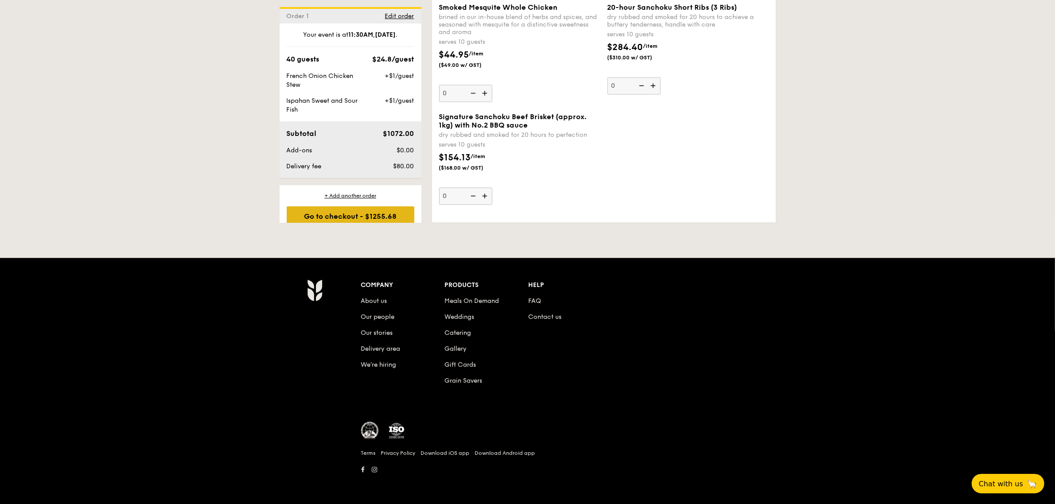
click at [346, 217] on div "Go to checkout - $1255.68" at bounding box center [351, 215] width 128 height 19
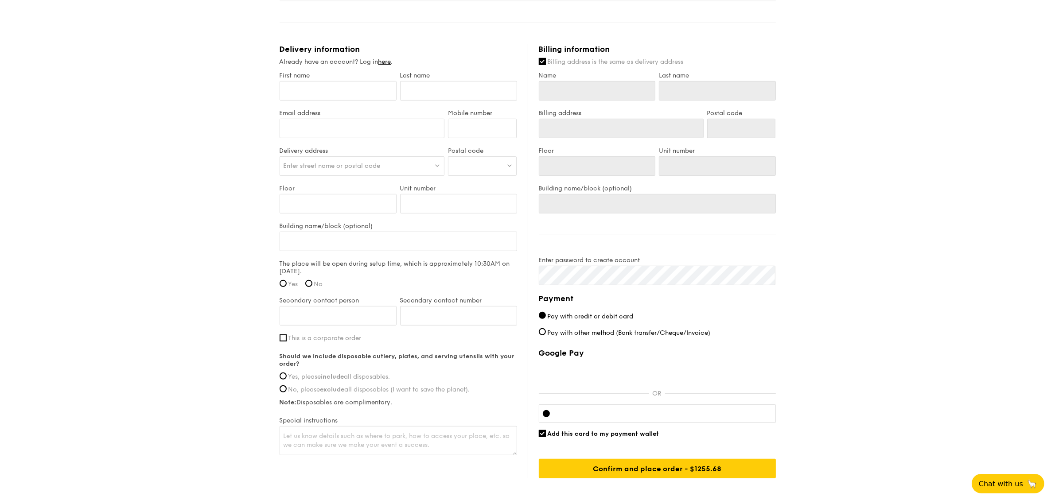
scroll to position [585, 0]
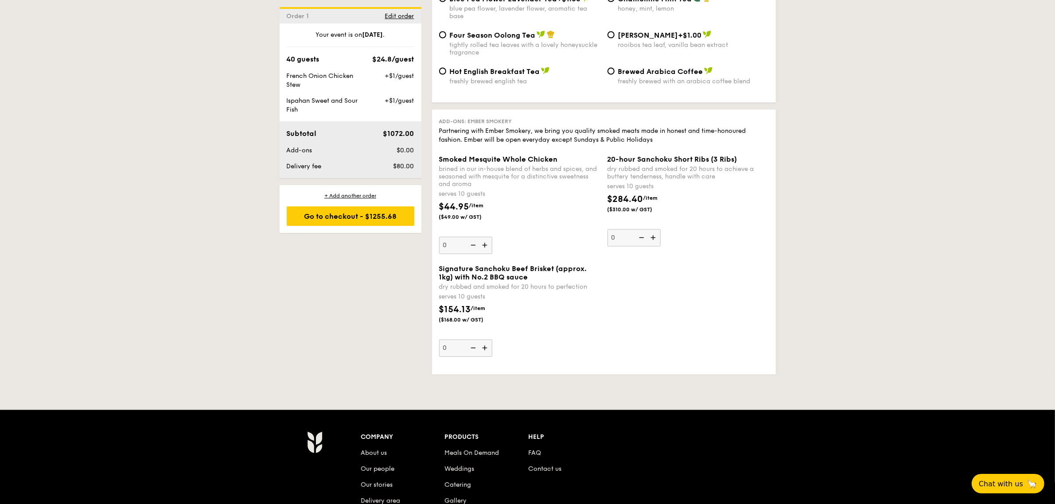
scroll to position [1828, 0]
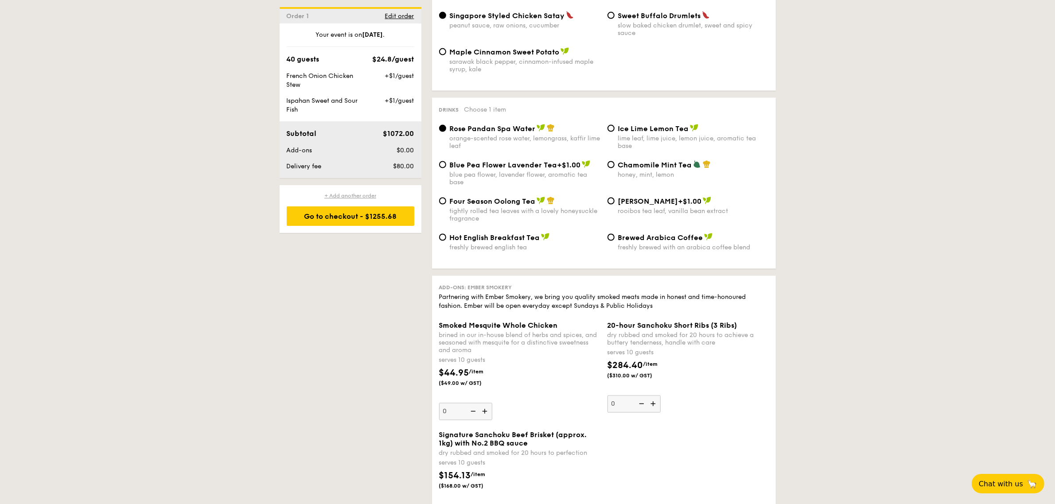
click at [371, 195] on div "+ Add another order" at bounding box center [351, 195] width 128 height 7
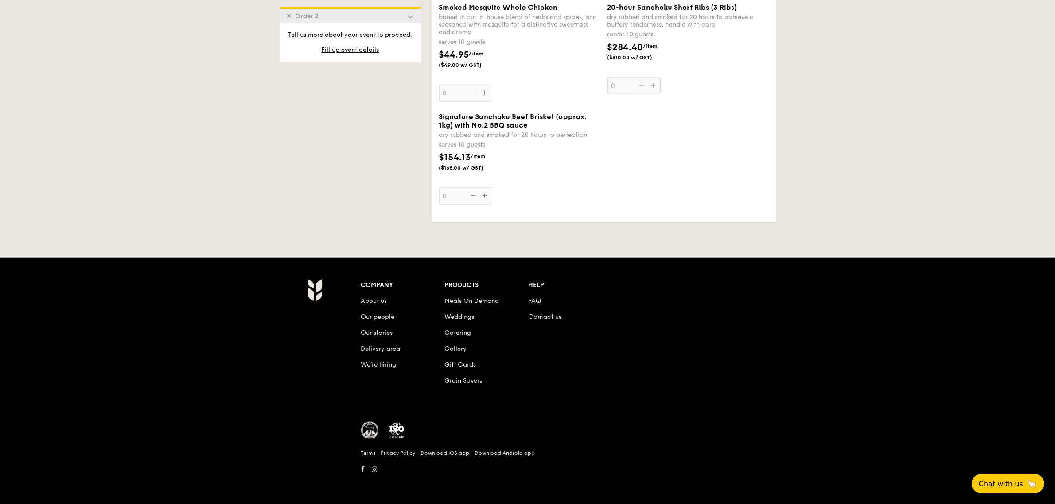
radio input "true"
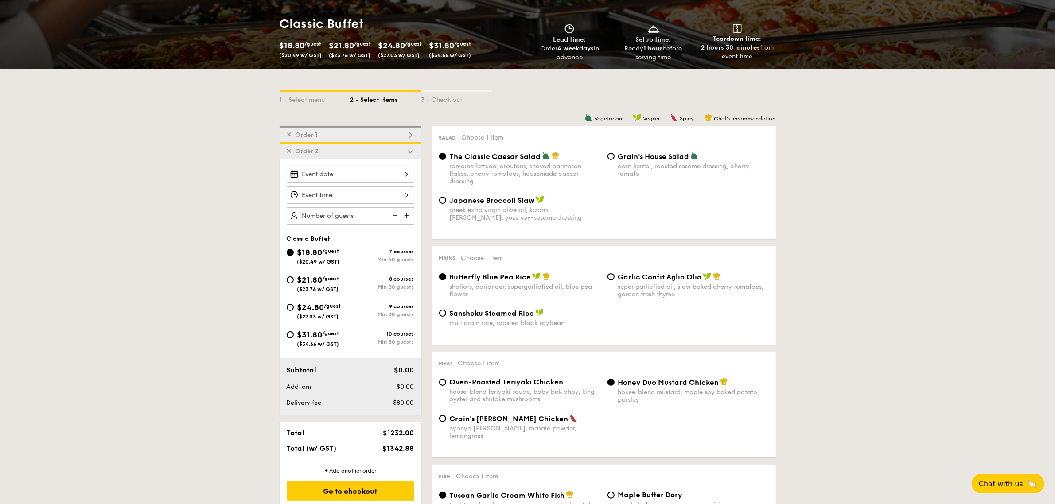
scroll to position [111, 0]
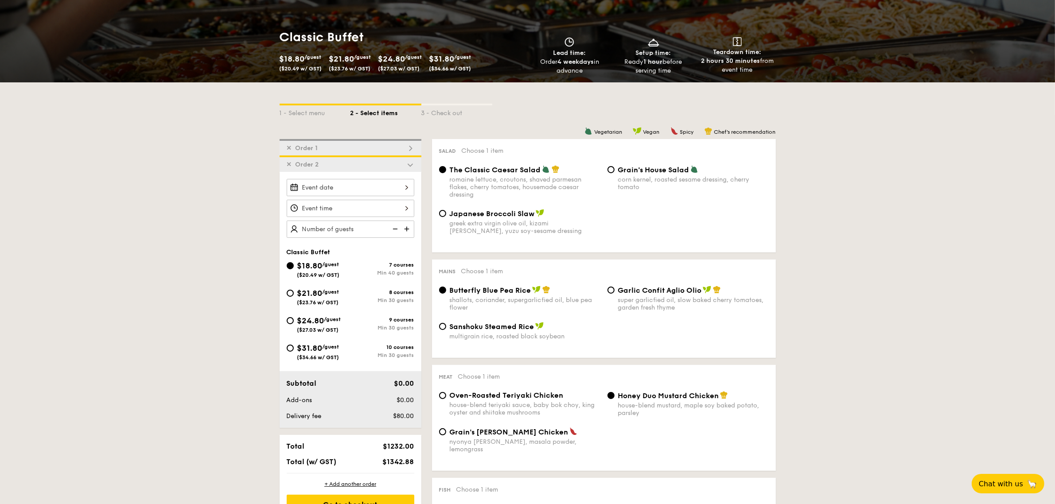
click at [289, 165] on span "✕" at bounding box center [289, 165] width 5 height 8
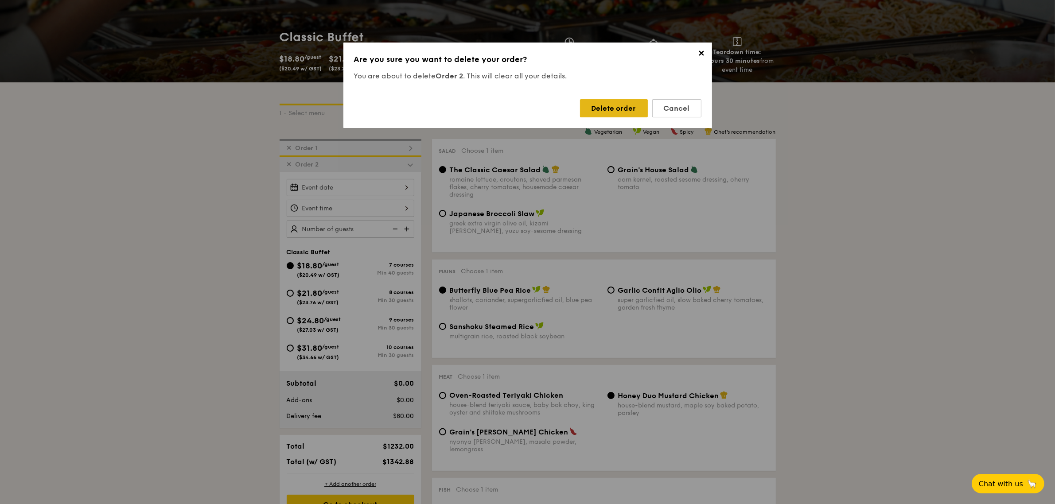
click at [631, 110] on div "Delete order" at bounding box center [614, 108] width 68 height 18
radio input "false"
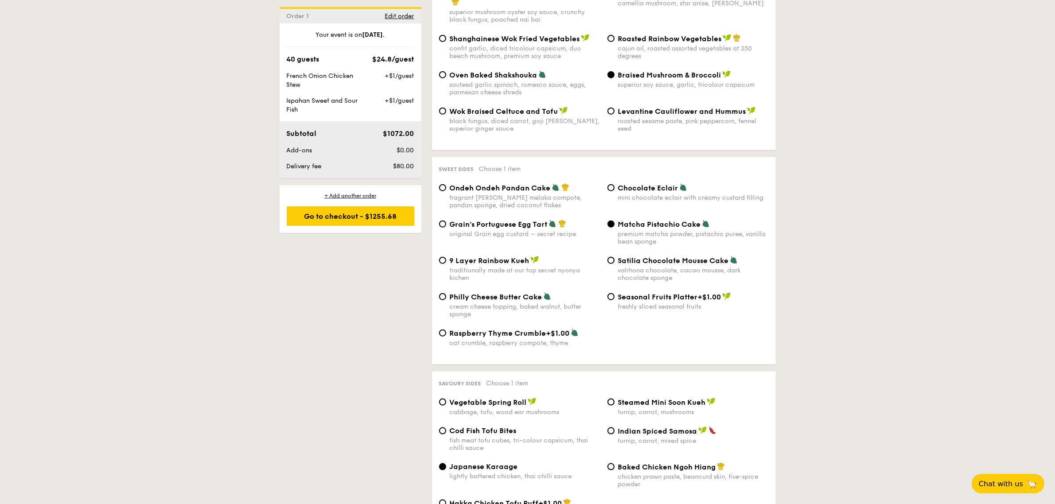
scroll to position [1329, 0]
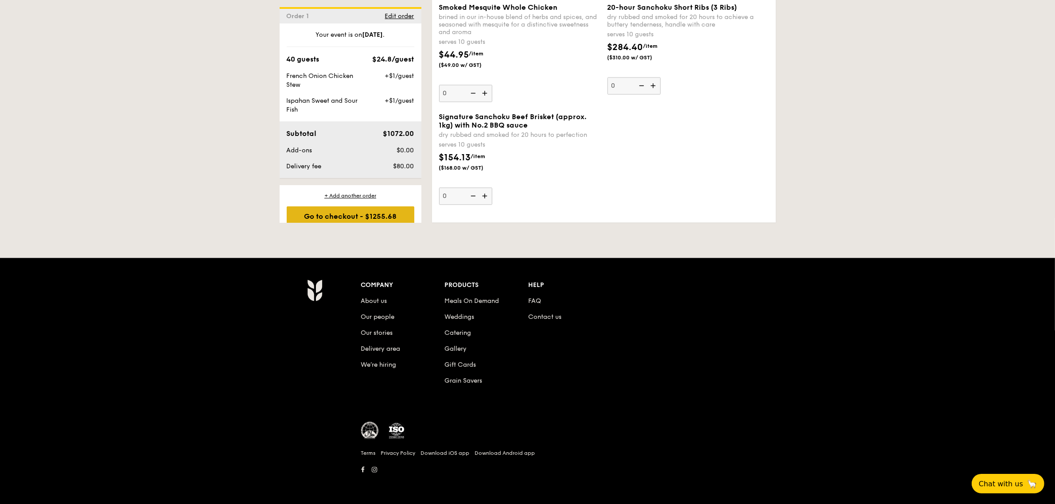
click at [378, 216] on div "Go to checkout - $1255.68" at bounding box center [351, 215] width 128 height 19
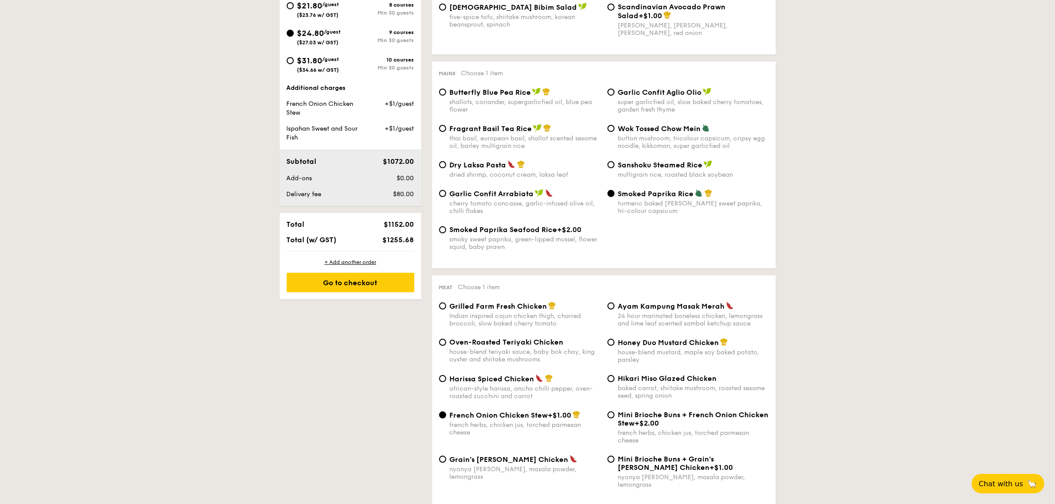
scroll to position [236, 0]
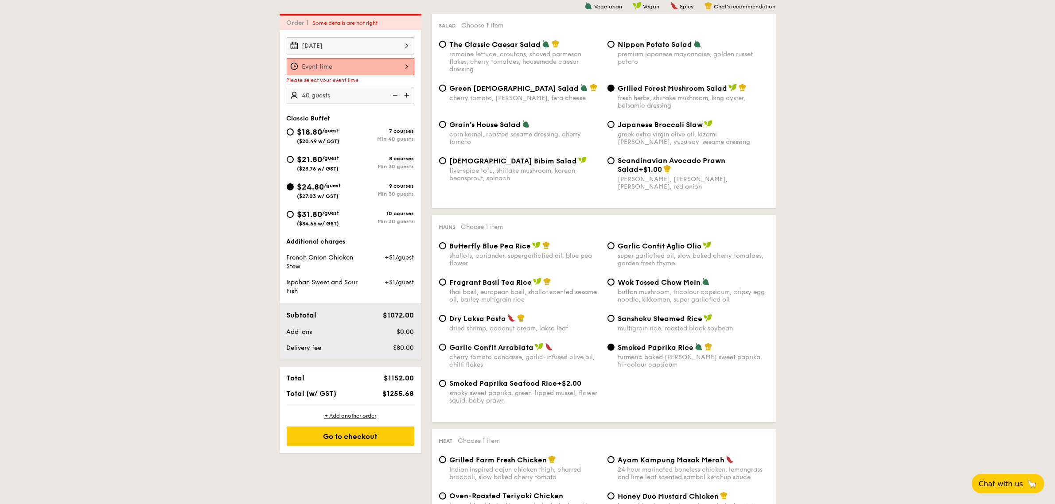
click at [336, 58] on div at bounding box center [351, 66] width 128 height 17
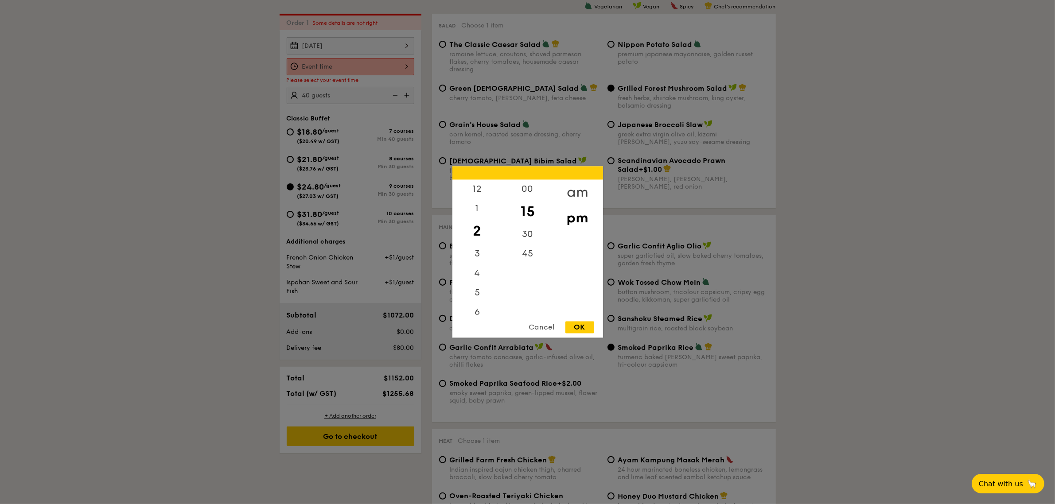
click at [567, 193] on div "am" at bounding box center [578, 193] width 50 height 26
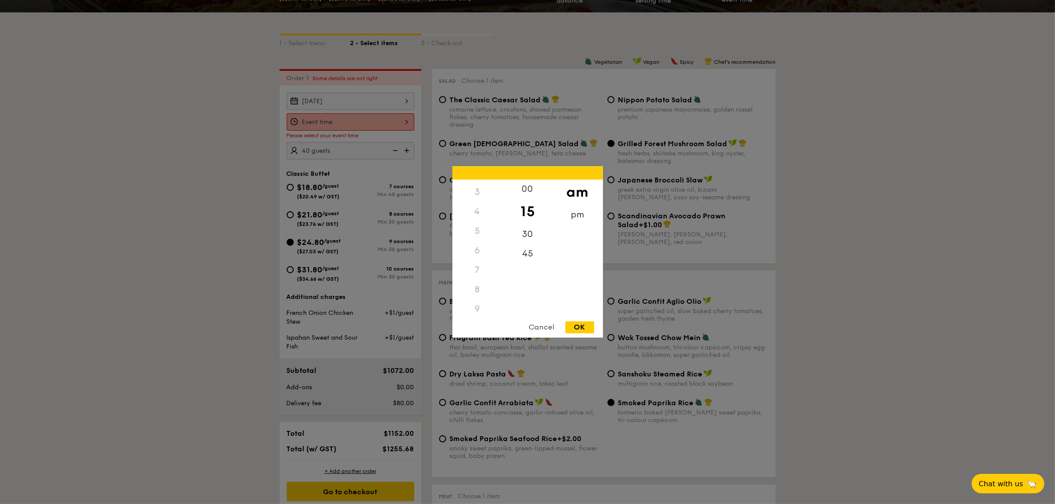
scroll to position [97, 0]
click at [475, 304] on div "11" at bounding box center [477, 310] width 50 height 26
click at [529, 237] on div "30" at bounding box center [527, 238] width 50 height 26
click at [583, 326] on div "OK" at bounding box center [579, 328] width 29 height 12
type input "11:30AM"
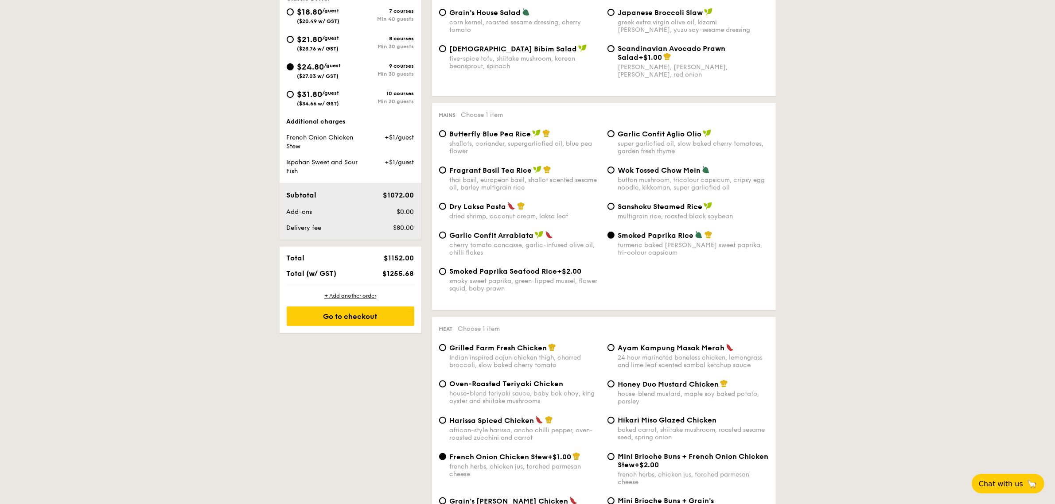
scroll to position [458, 0]
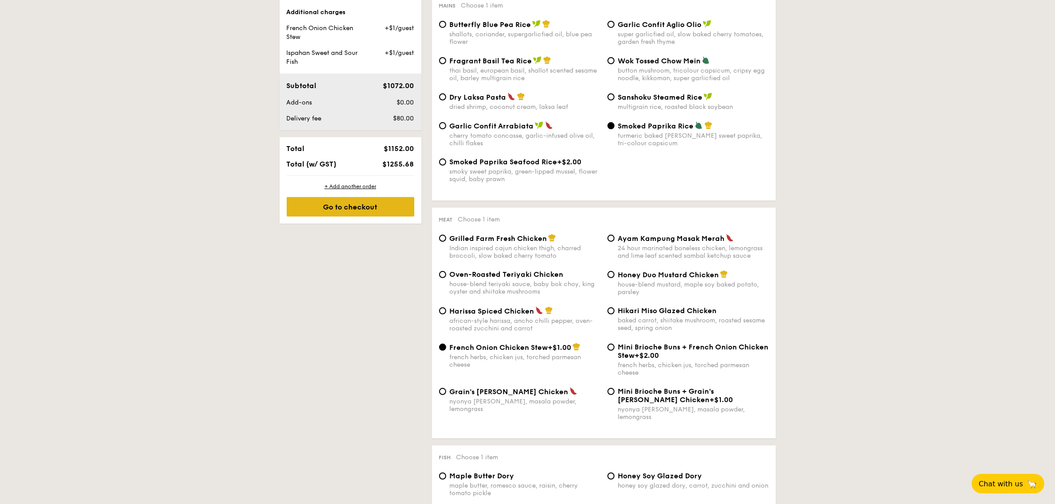
click at [385, 207] on div "Go to checkout" at bounding box center [351, 206] width 128 height 19
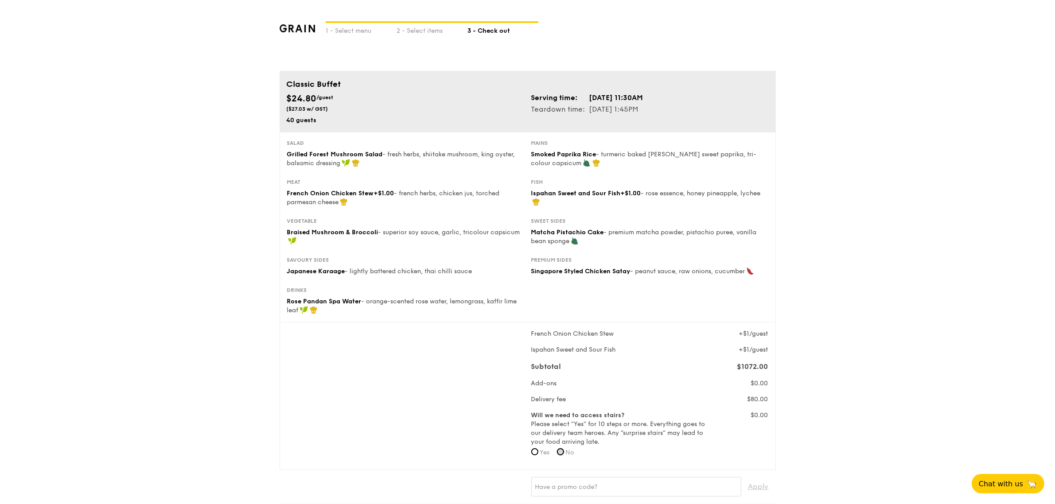
click at [562, 403] on input "No" at bounding box center [560, 451] width 7 height 7
radio input "true"
click at [844, 403] on span "Chat with us" at bounding box center [1000, 483] width 47 height 9
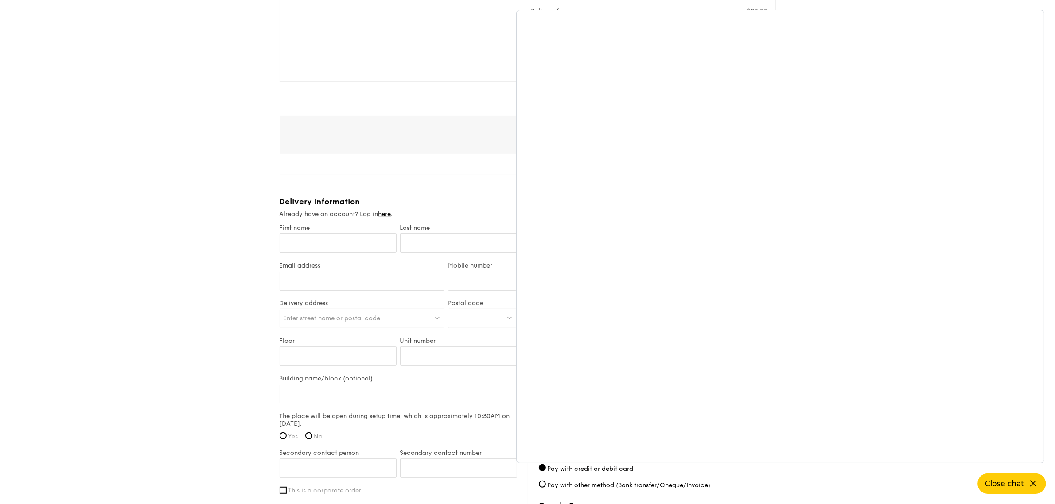
scroll to position [388, 0]
click at [444, 199] on div "Delivery information" at bounding box center [398, 202] width 237 height 10
click at [844, 403] on icon at bounding box center [1033, 484] width 11 height 11
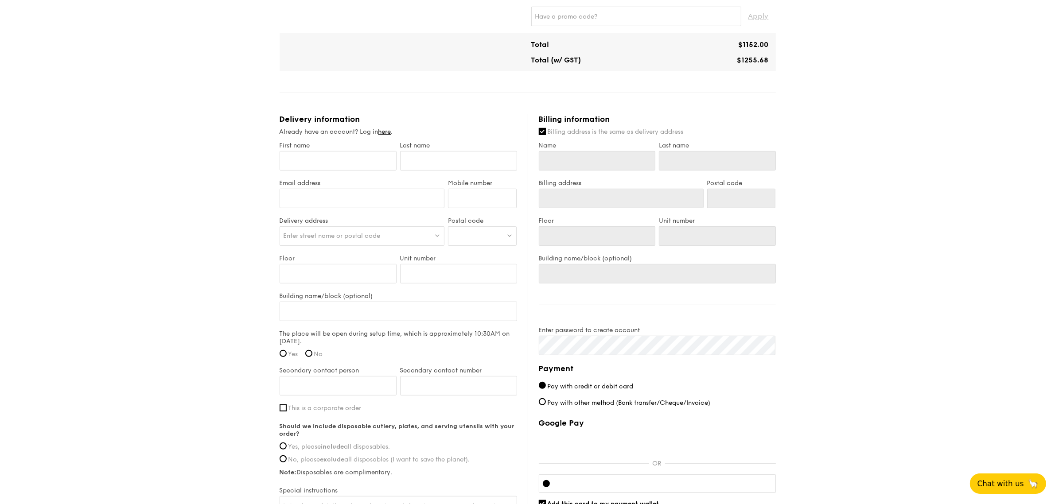
scroll to position [585, 0]
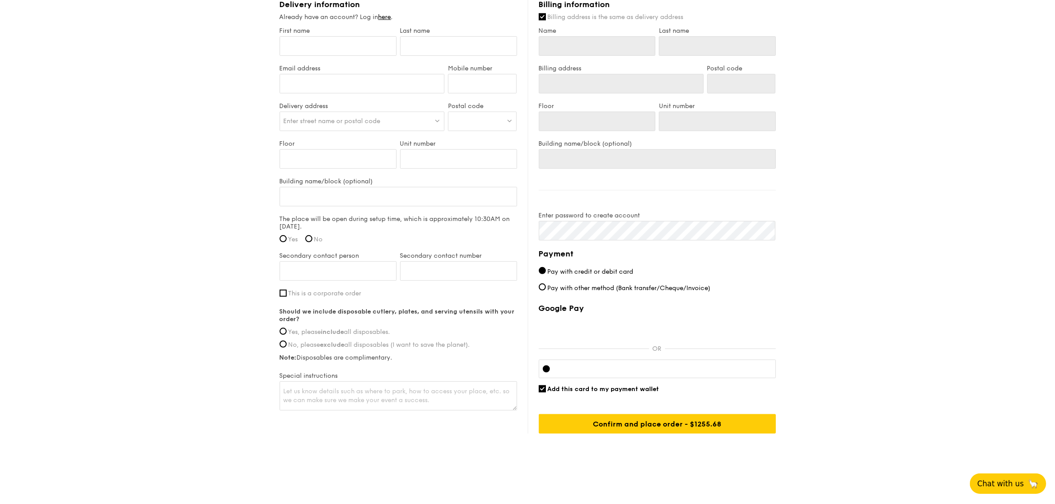
click at [844, 403] on button "Chat with us 🦙" at bounding box center [1008, 484] width 76 height 20
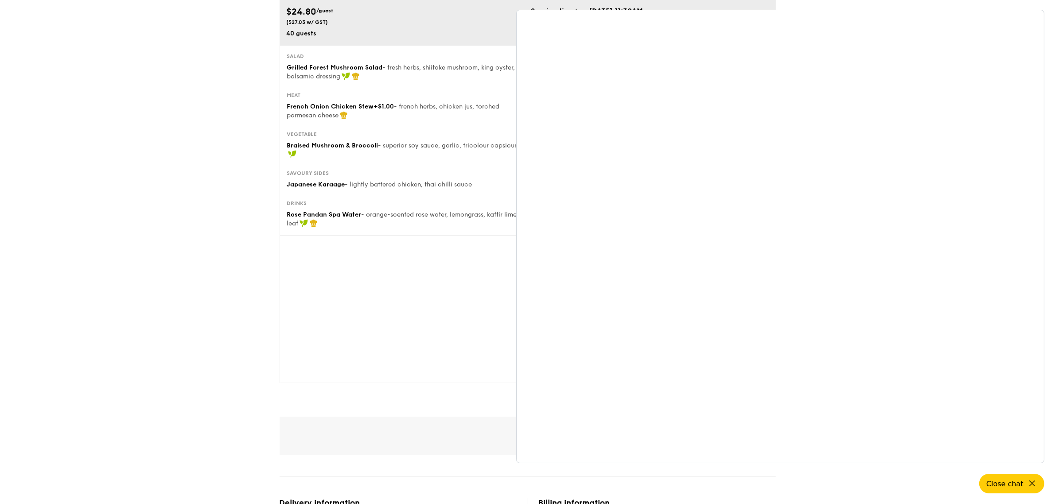
scroll to position [0, 0]
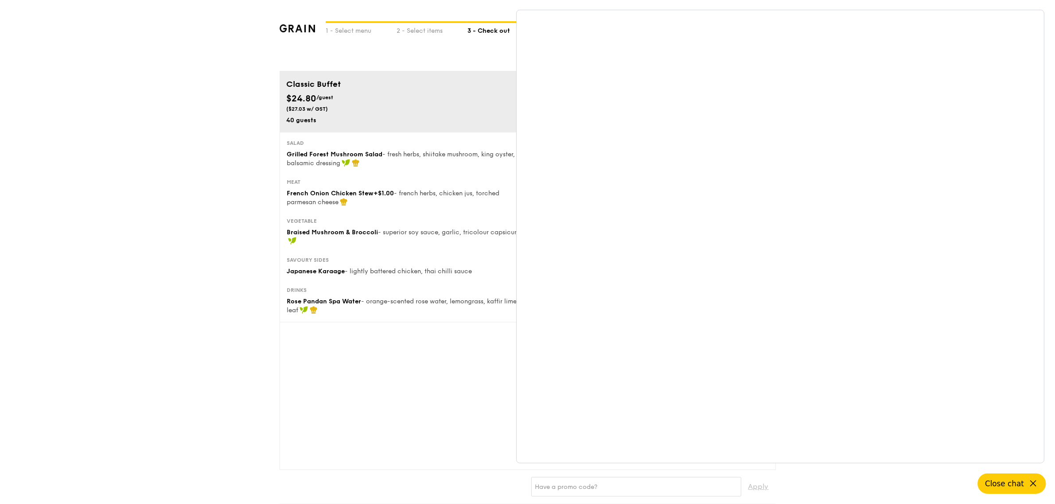
click at [844, 403] on span "Close chat" at bounding box center [1004, 483] width 39 height 9
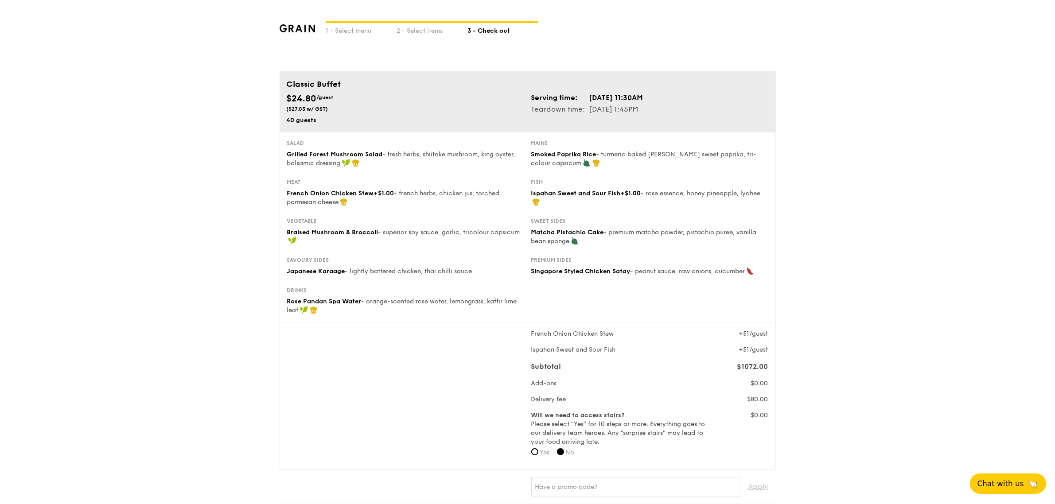
click at [293, 30] on img at bounding box center [298, 28] width 36 height 8
click at [306, 24] on img at bounding box center [298, 28] width 36 height 8
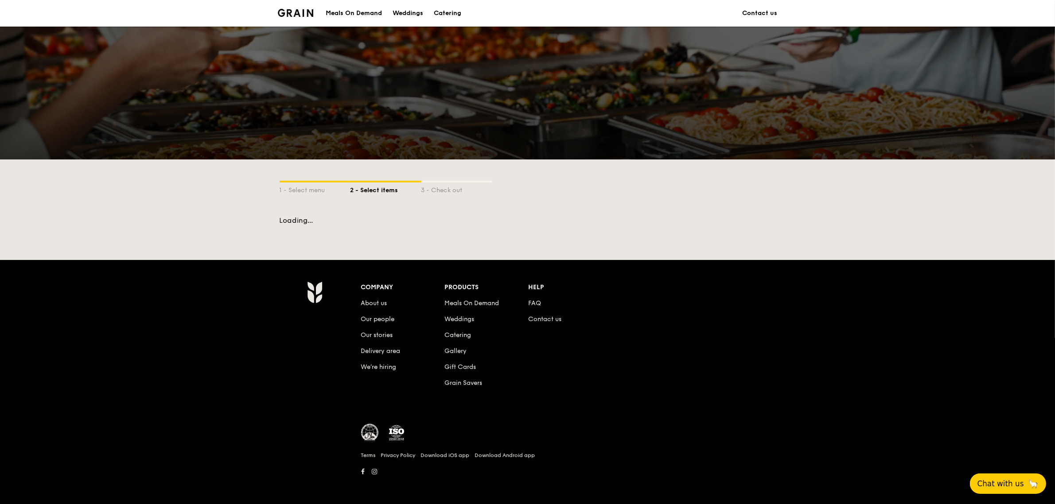
scroll to position [2, 0]
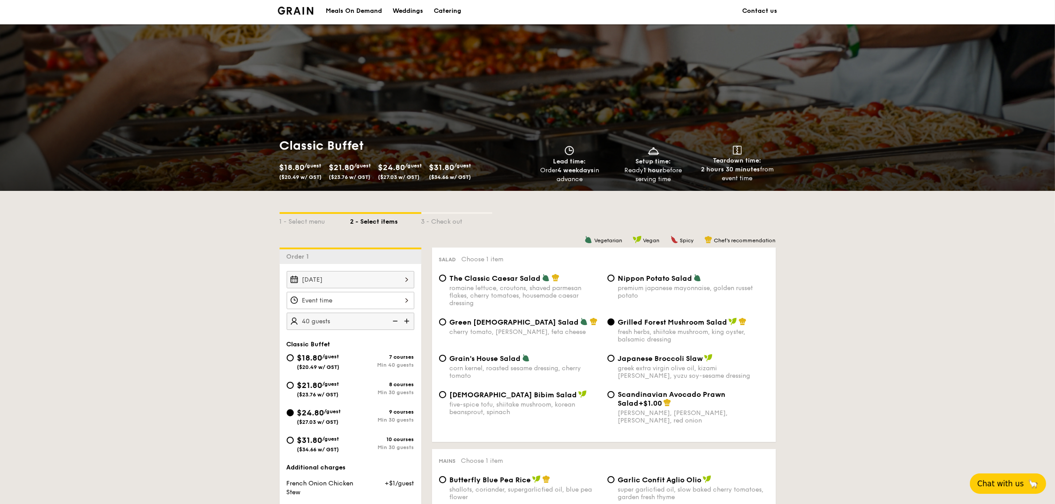
click at [307, 16] on li at bounding box center [299, 11] width 43 height 27
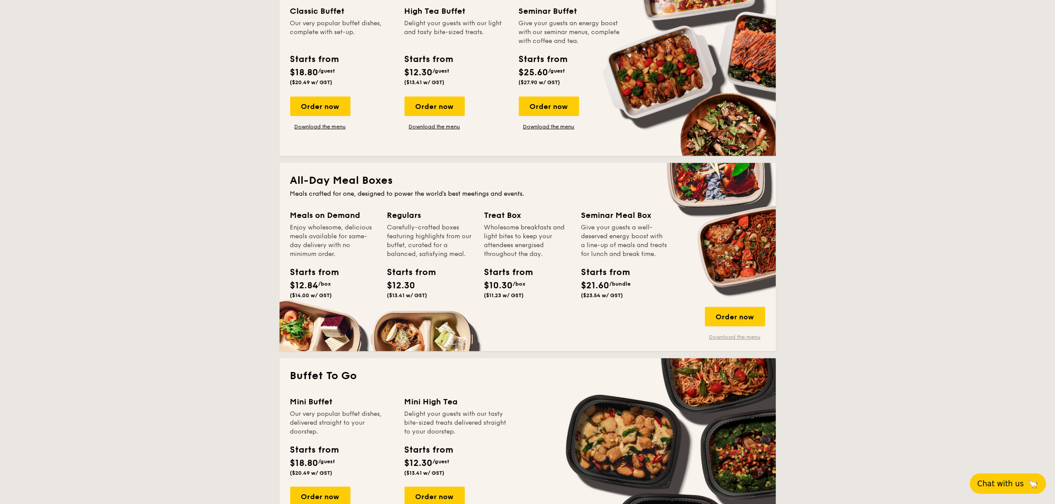
scroll to position [470, 0]
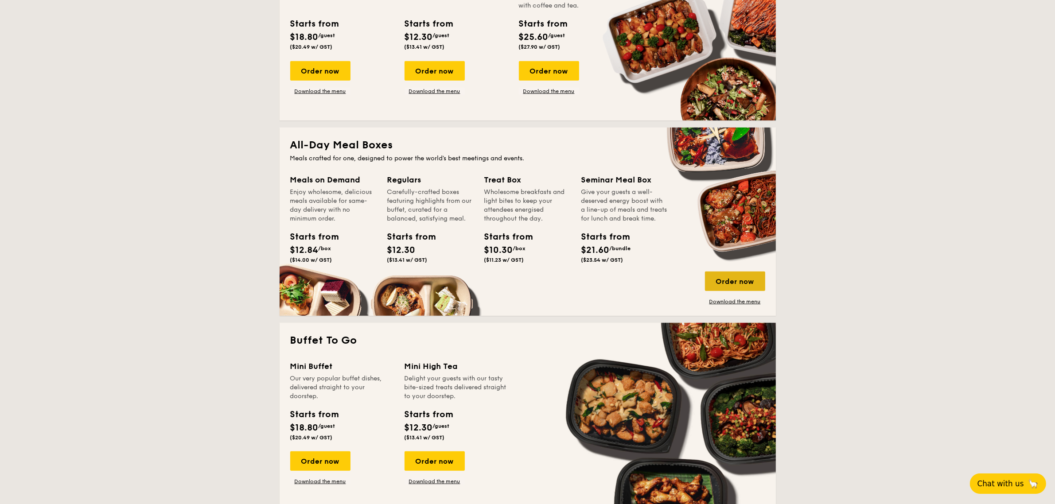
click at [739, 282] on div "Order now" at bounding box center [735, 281] width 60 height 19
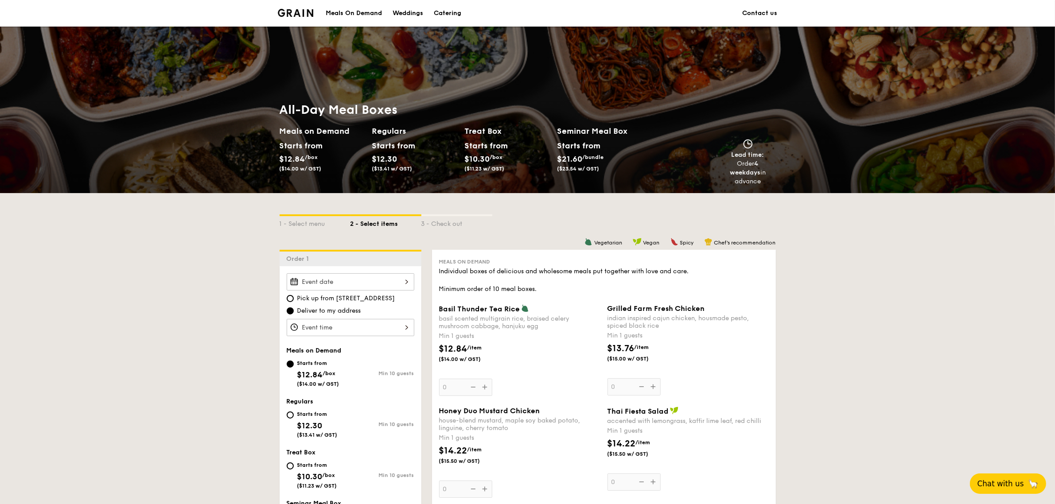
click at [394, 278] on div at bounding box center [351, 281] width 128 height 17
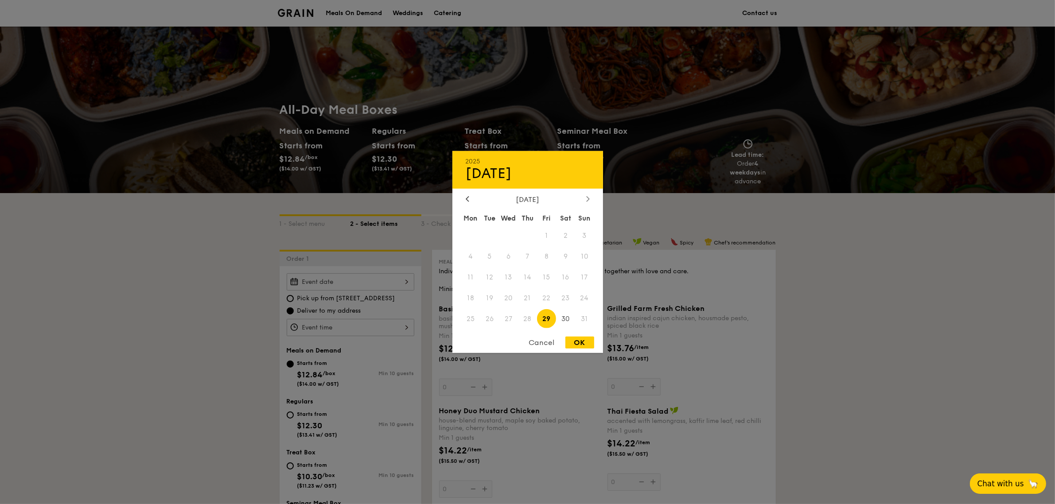
click at [589, 200] on icon at bounding box center [588, 199] width 4 height 6
click at [586, 198] on icon at bounding box center [588, 199] width 4 height 6
click at [468, 199] on icon at bounding box center [468, 199] width 4 height 6
click at [470, 254] on span "8" at bounding box center [470, 256] width 19 height 19
click at [576, 342] on div "OK" at bounding box center [579, 343] width 29 height 12
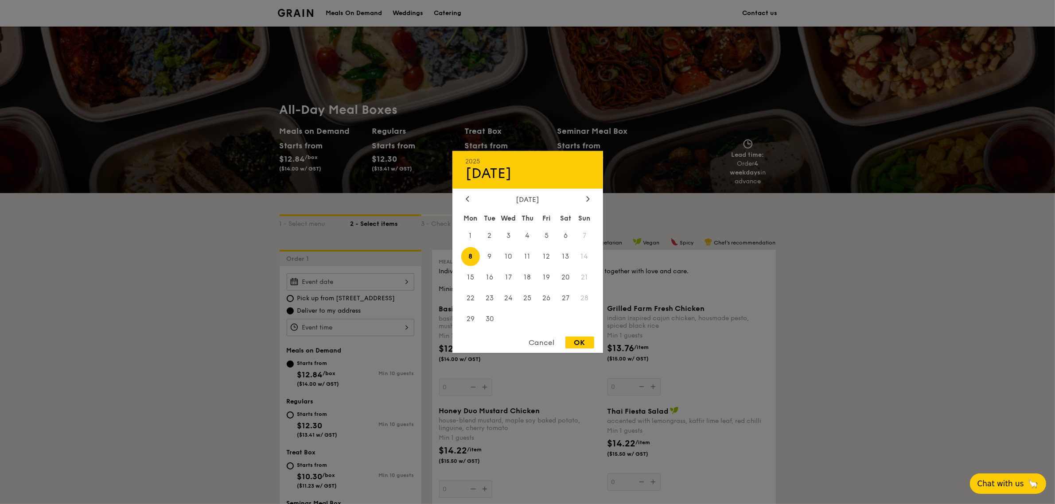
type input "[DATE]"
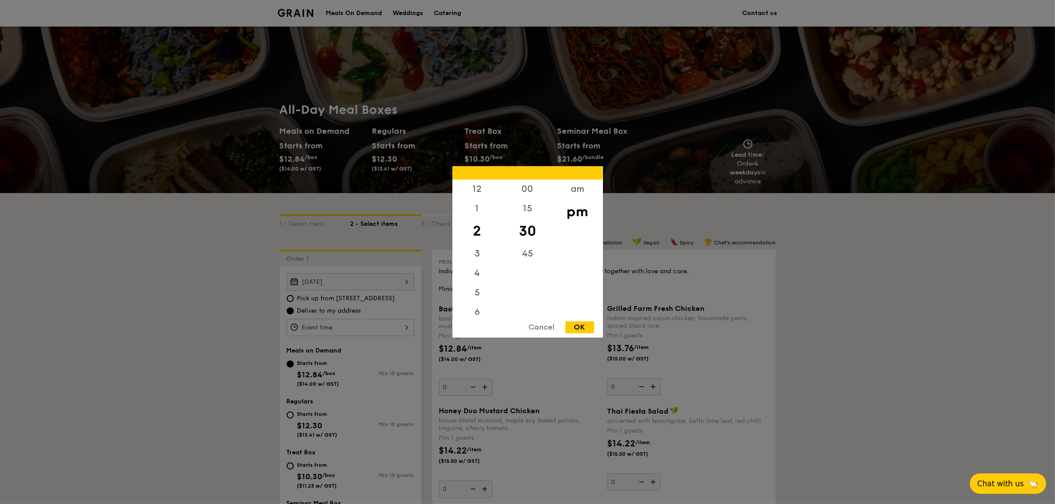
click at [351, 326] on div "12 1 2 3 4 5 6 7 8 9 10 11 00 15 30 45 am pm Cancel OK" at bounding box center [351, 327] width 128 height 17
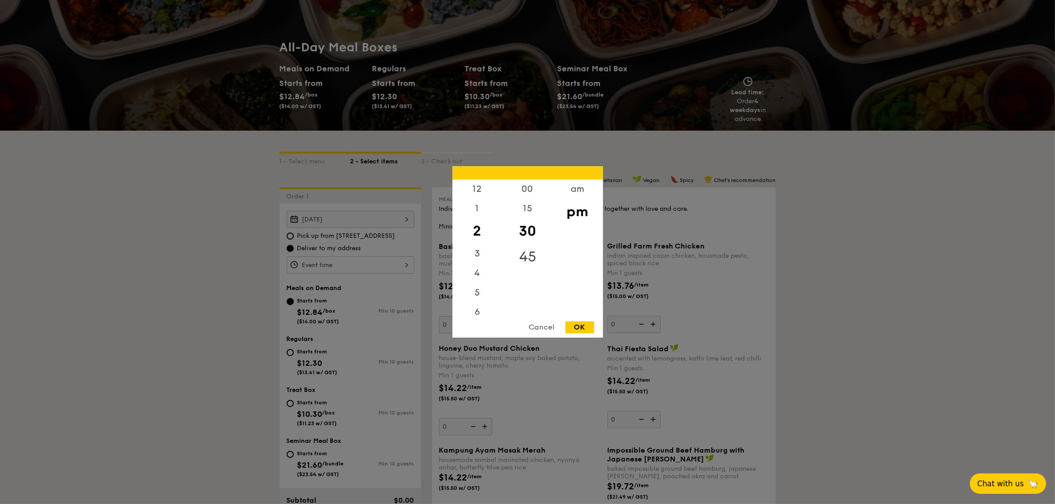
scroll to position [166, 0]
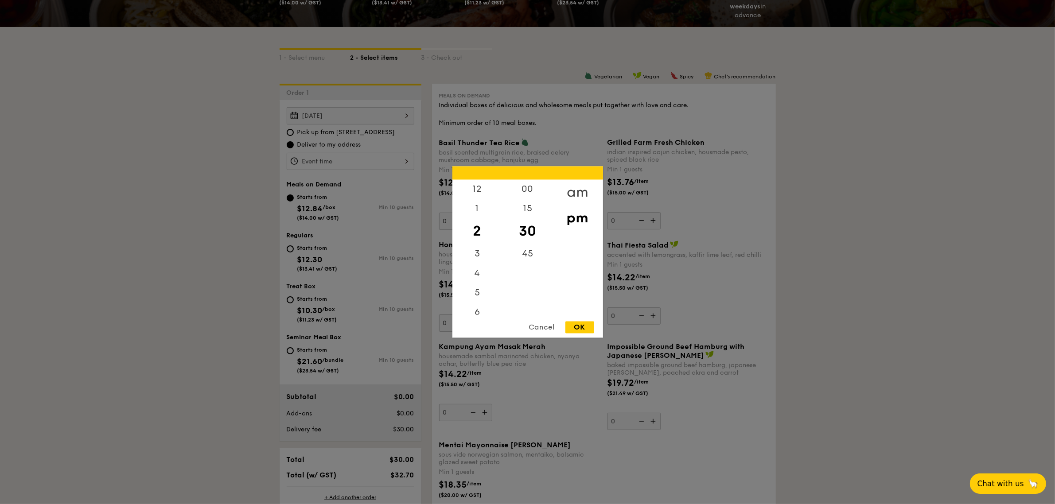
click at [579, 193] on div "am" at bounding box center [578, 193] width 50 height 26
click at [475, 307] on div "11" at bounding box center [477, 310] width 50 height 26
click at [578, 324] on div "OK" at bounding box center [579, 328] width 29 height 12
type input "11:30AM"
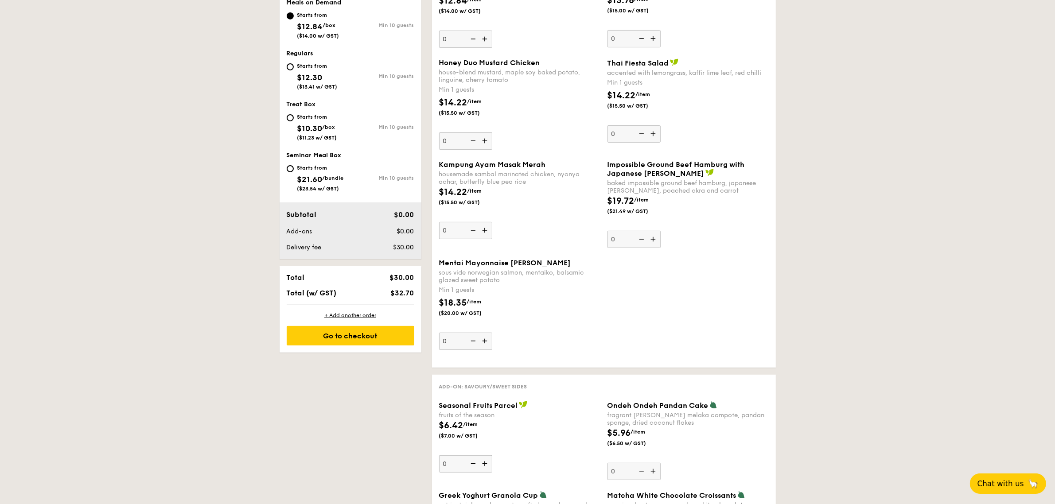
scroll to position [166, 0]
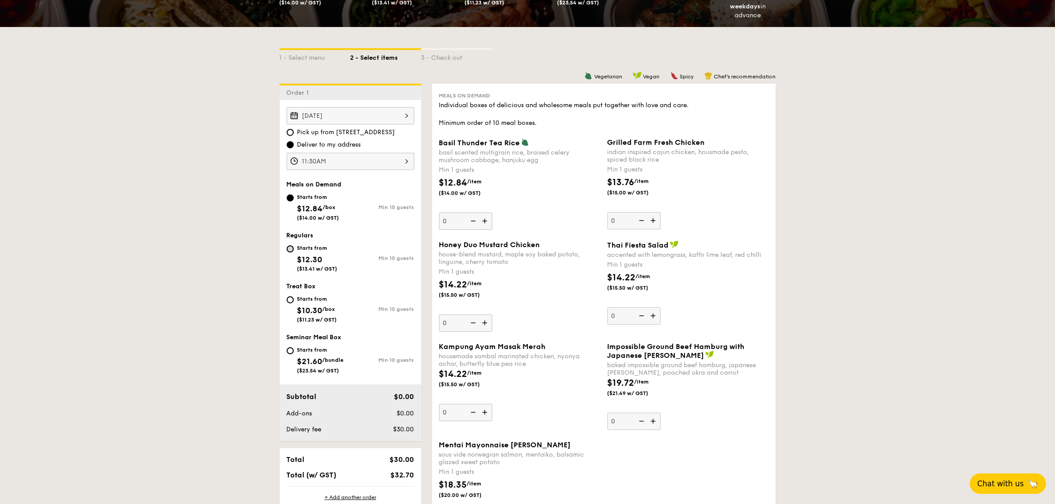
click at [292, 246] on input "Starts from $12.30 ($13.41 w/ GST) Min 10 guests" at bounding box center [290, 248] width 7 height 7
radio input "true"
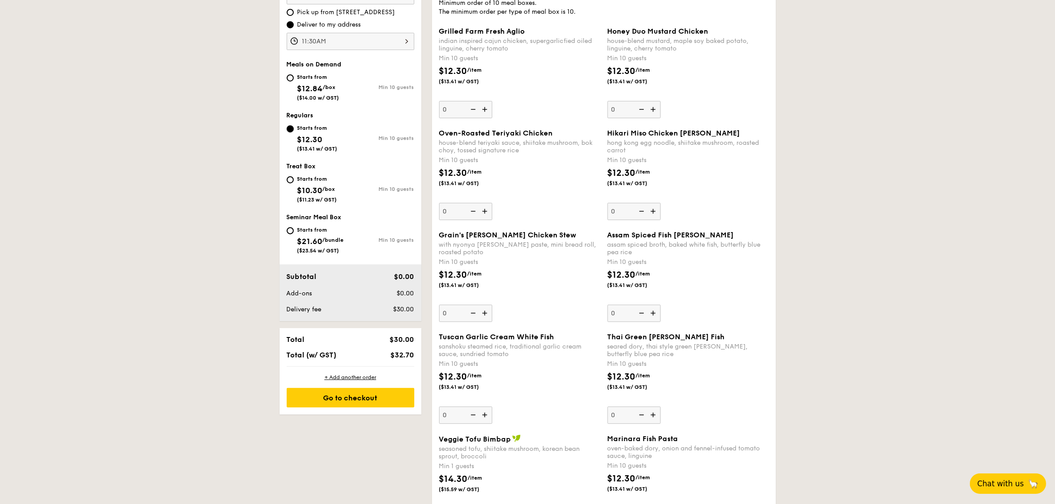
scroll to position [277, 0]
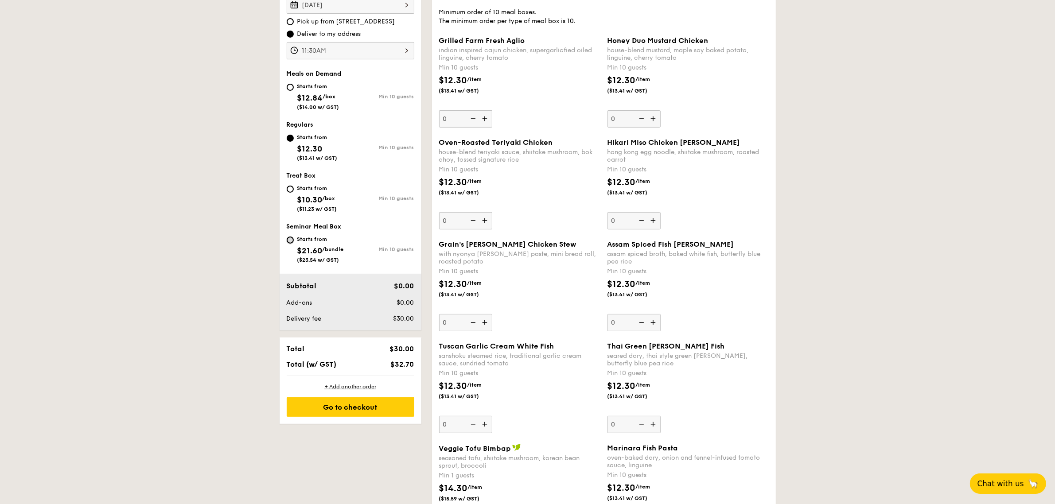
click at [291, 238] on input "Starts from $21.60 /bundle ($23.54 w/ GST) Min 10 guests" at bounding box center [290, 240] width 7 height 7
radio input "true"
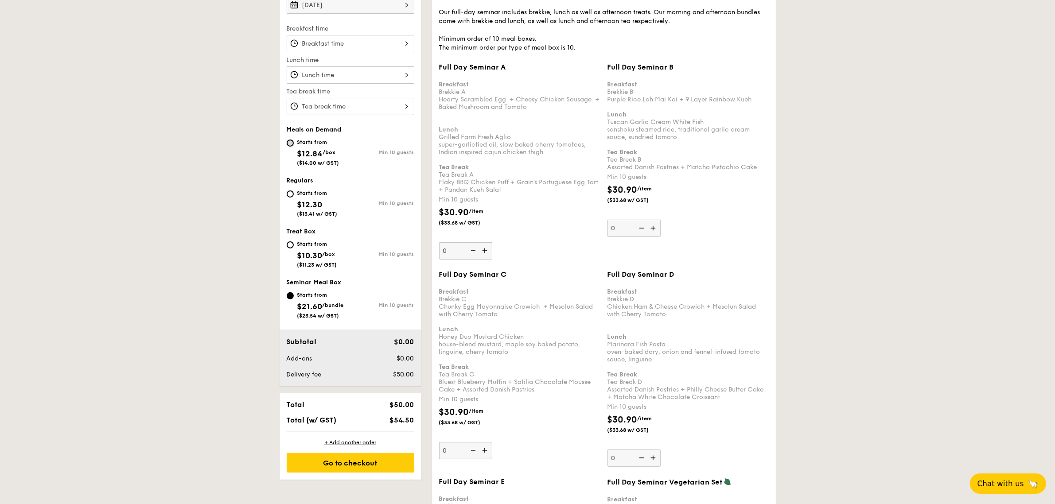
click at [292, 142] on input "Starts from $12.84 /box ($14.00 w/ GST) Min 10 guests" at bounding box center [290, 143] width 7 height 7
radio input "true"
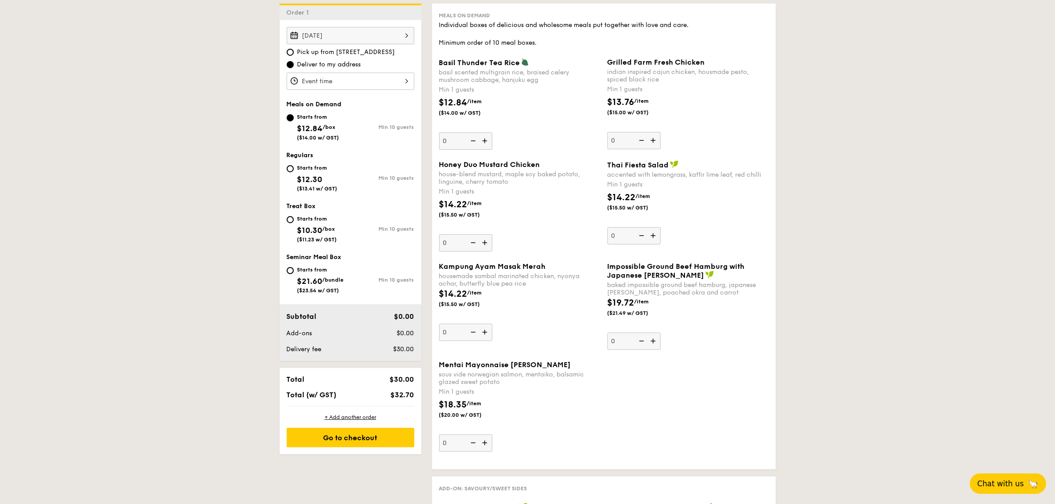
scroll to position [280, 0]
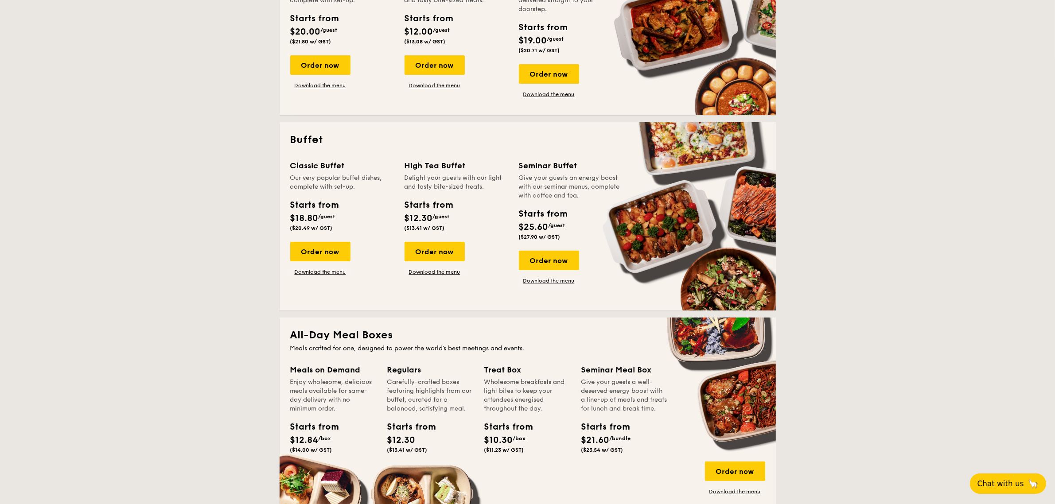
scroll to position [1438, 0]
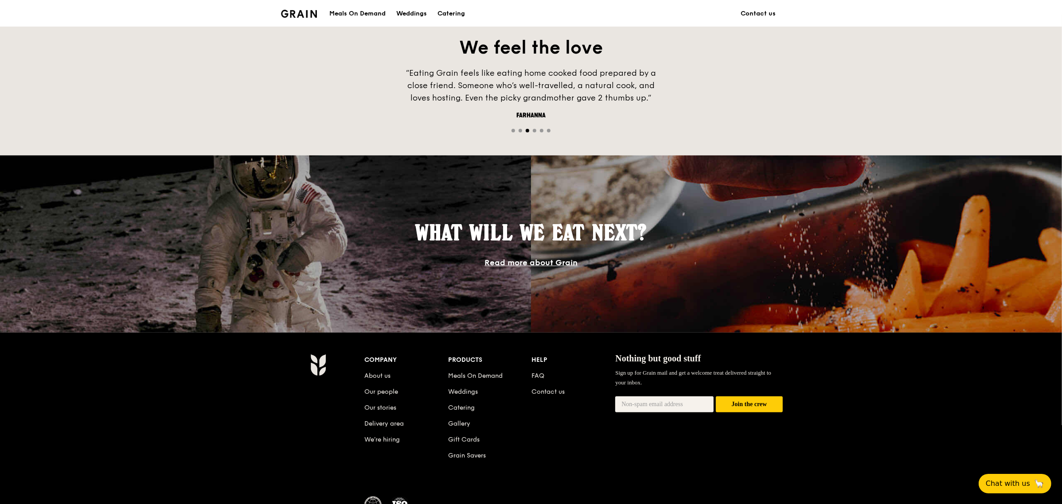
scroll to position [663, 0]
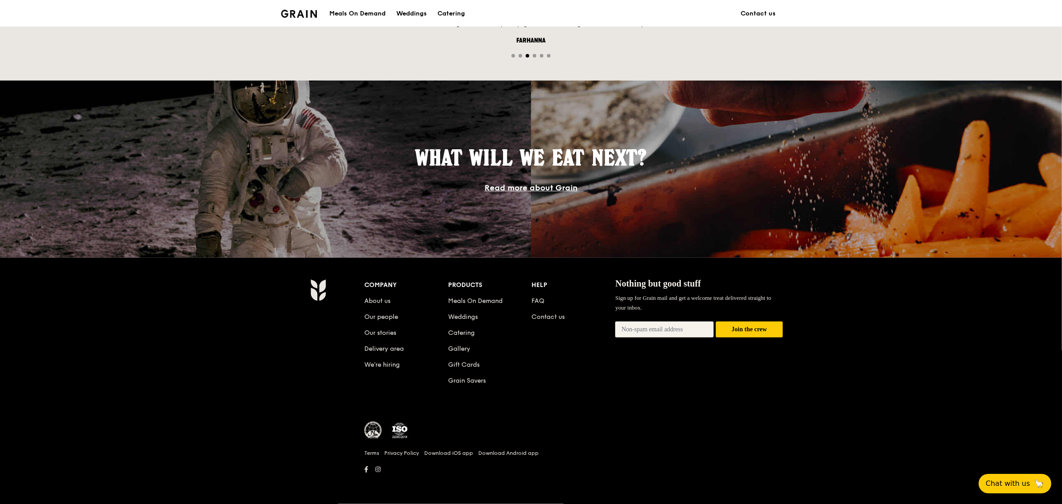
click at [684, 333] on input "email" at bounding box center [664, 330] width 98 height 16
click at [679, 331] on input "email" at bounding box center [664, 330] width 98 height 16
click at [845, 316] on div "Company About us Our people Our stories Delivery area We’re hiring Products Mea…" at bounding box center [531, 381] width 1062 height 246
click at [650, 331] on input "email" at bounding box center [664, 330] width 98 height 16
type input "leiny.heng@nouryon.com"
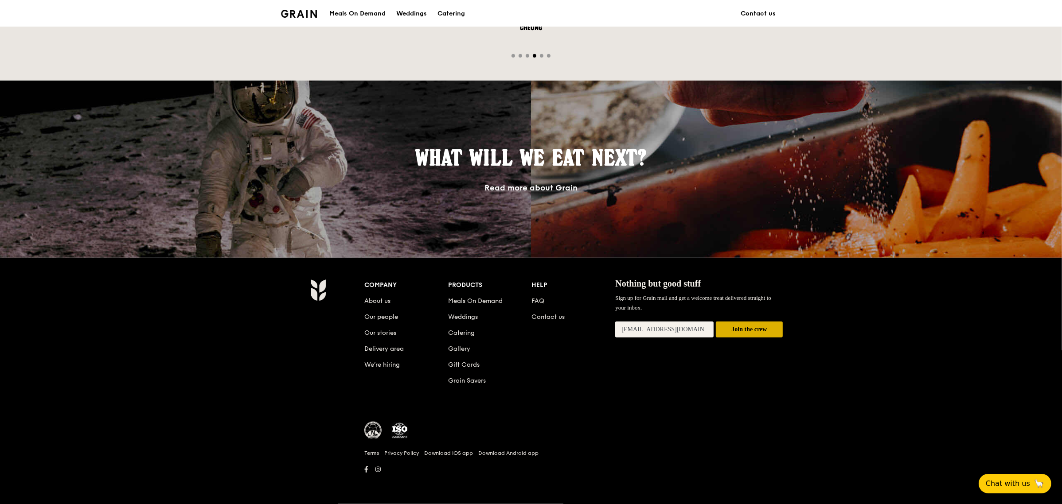
click at [760, 332] on button "Join the crew" at bounding box center [749, 330] width 67 height 16
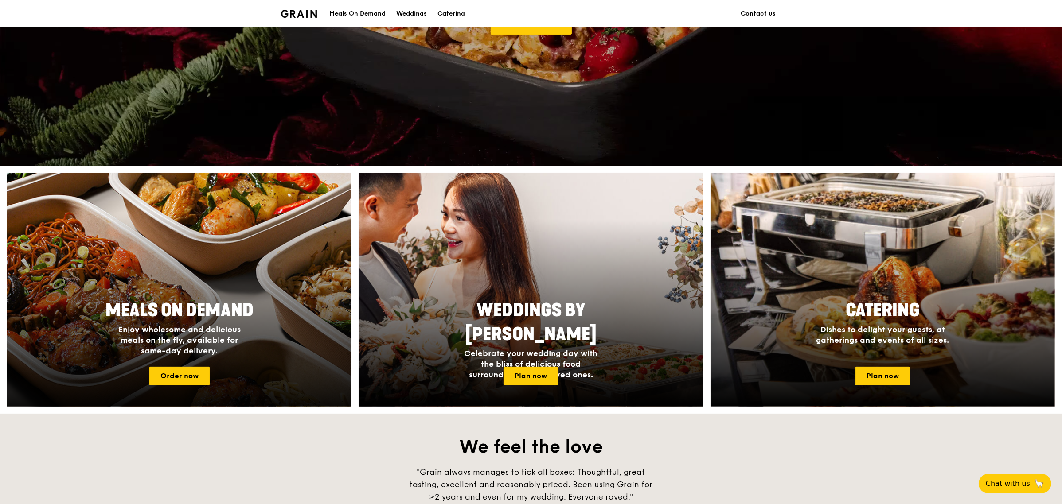
scroll to position [222, 0]
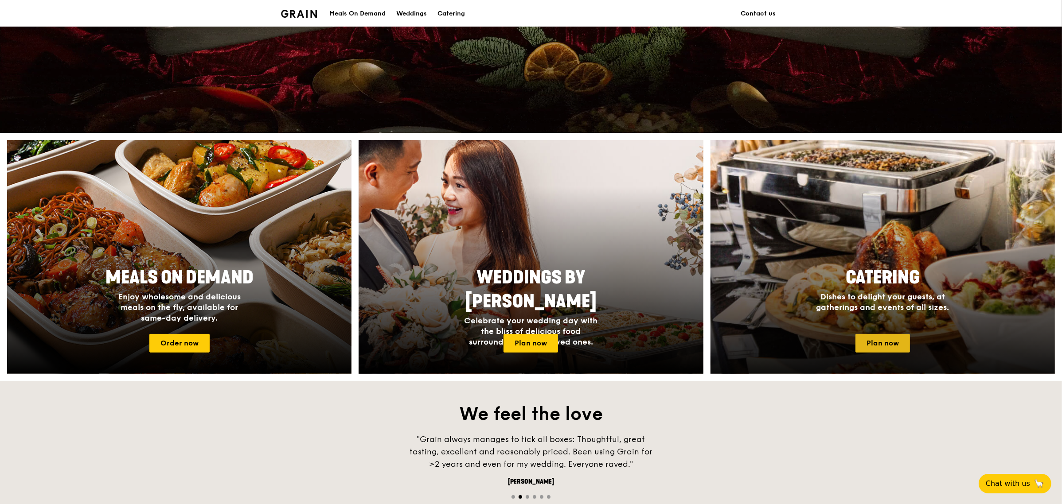
click at [880, 342] on link "Plan now" at bounding box center [882, 343] width 54 height 19
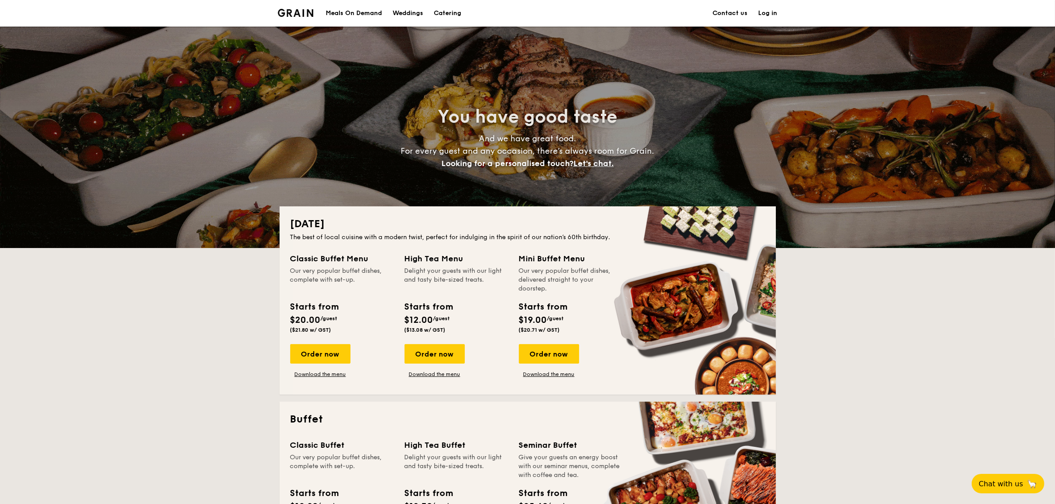
click at [763, 12] on link "Log in" at bounding box center [768, 13] width 19 height 27
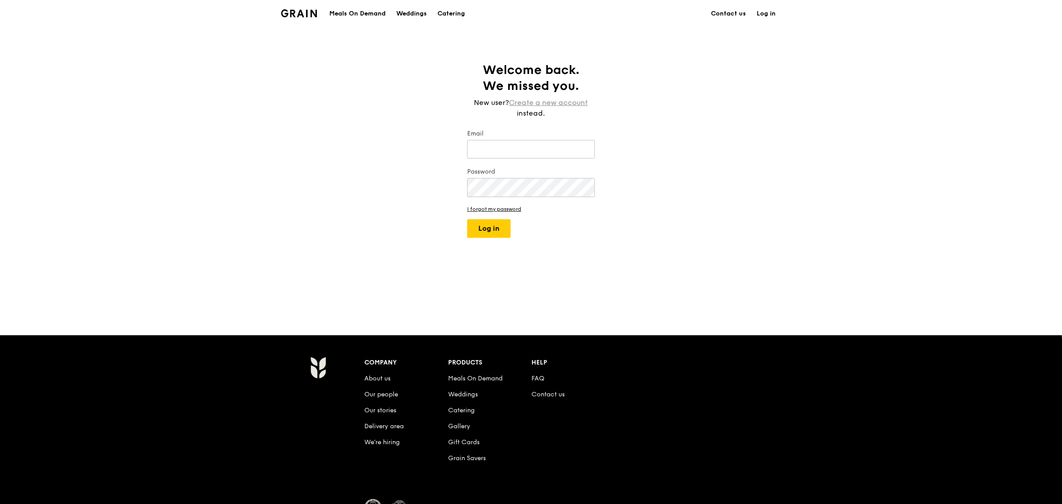
click at [565, 102] on link "Create a new account" at bounding box center [548, 102] width 79 height 11
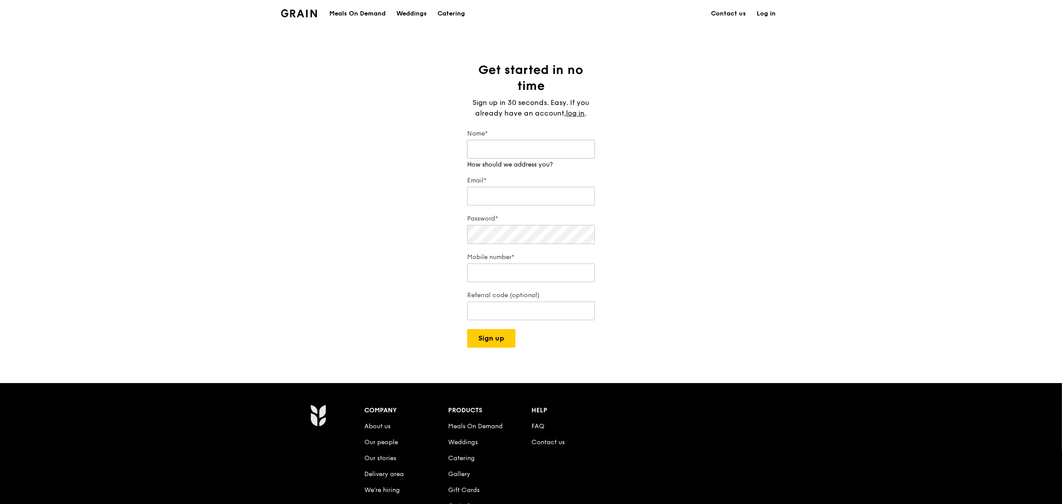
click at [537, 143] on input "Name*" at bounding box center [531, 149] width 128 height 19
type input "Leiny"
type input "leiny.heng@nouryon.com"
type input "103"
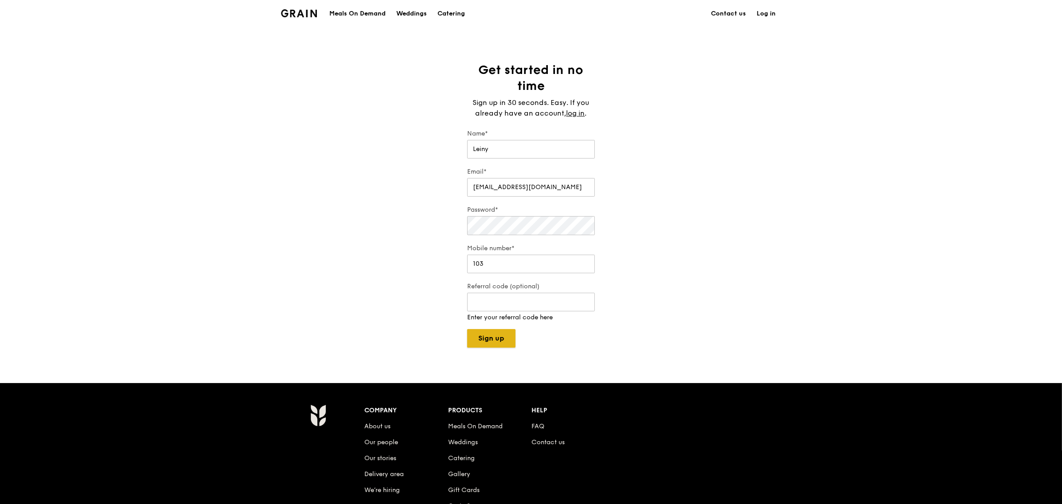
click at [493, 339] on button "Sign up" at bounding box center [491, 338] width 48 height 19
